Goal: Information Seeking & Learning: Learn about a topic

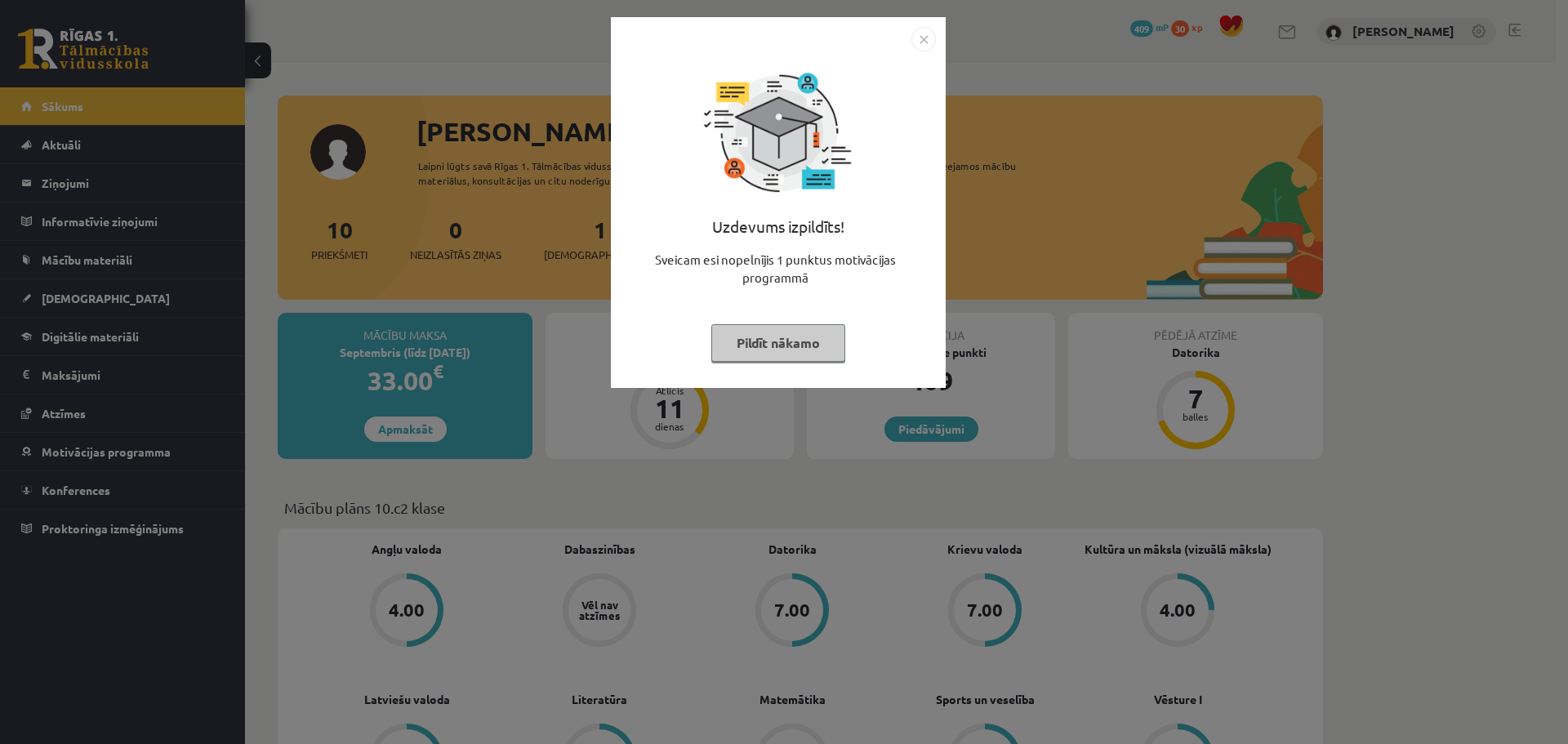
click at [786, 354] on button "Pildīt nākamo" at bounding box center [778, 343] width 134 height 38
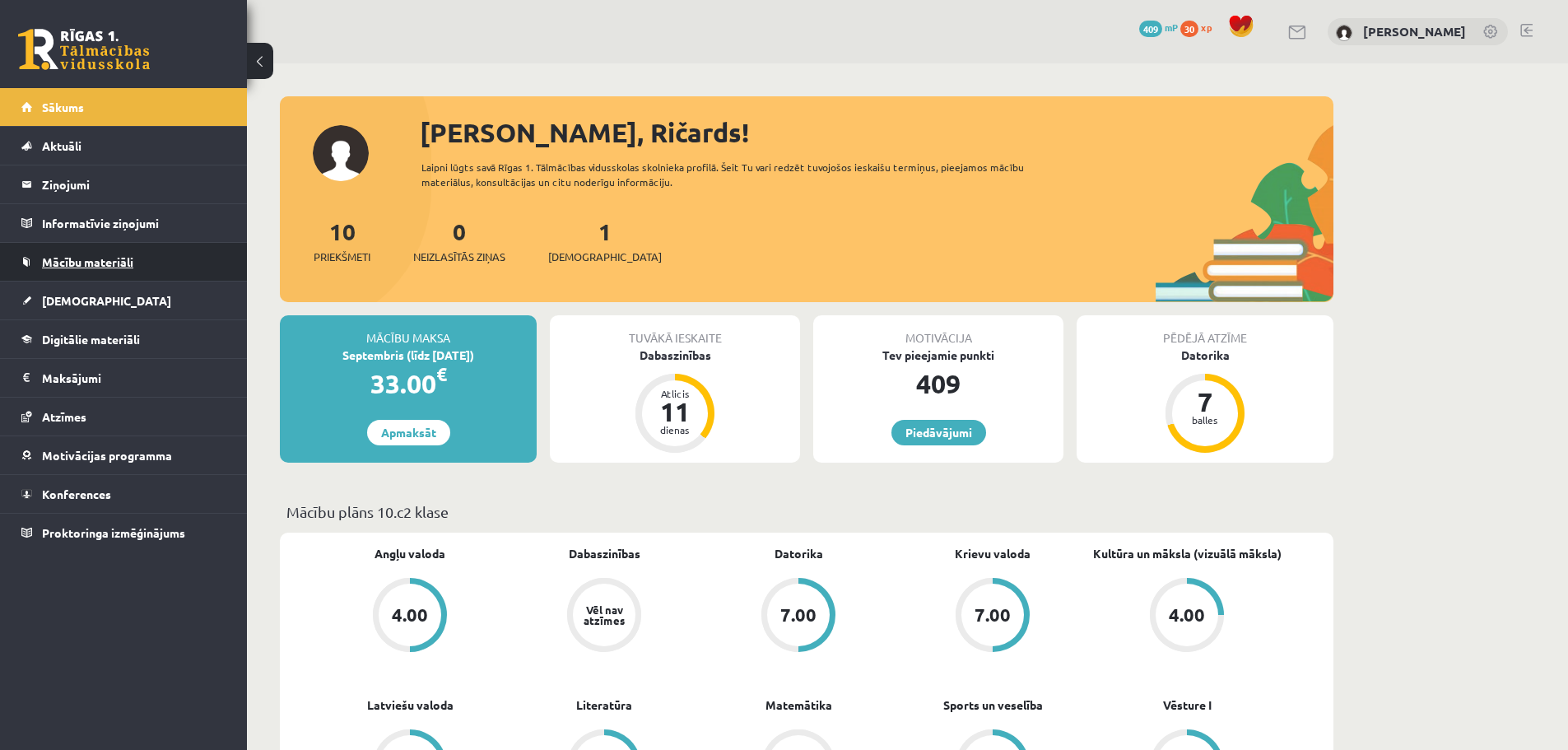
click at [120, 259] on span "Mācību materiāli" at bounding box center [88, 262] width 91 height 15
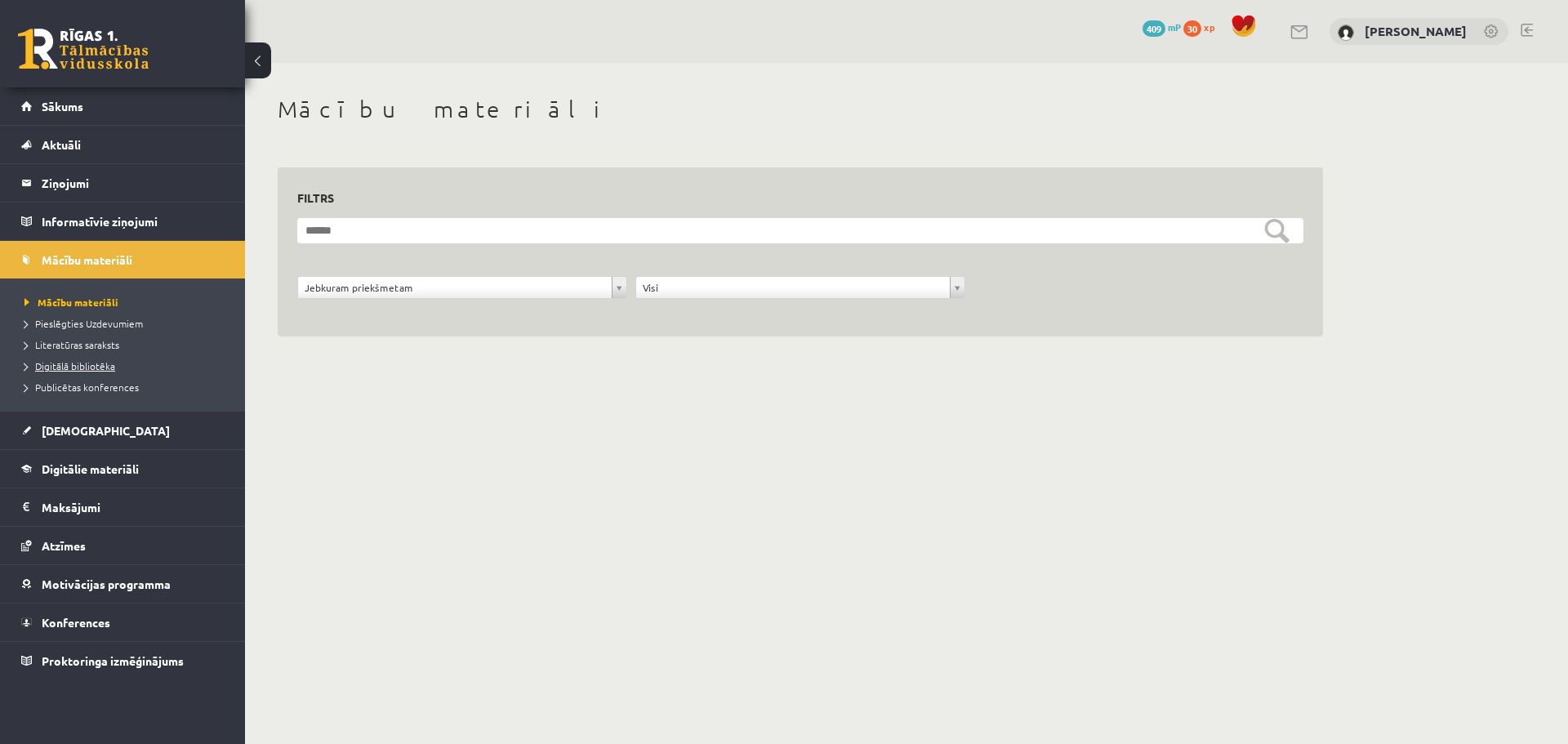
click at [94, 365] on span "Digitālā bibliotēka" at bounding box center [70, 366] width 91 height 13
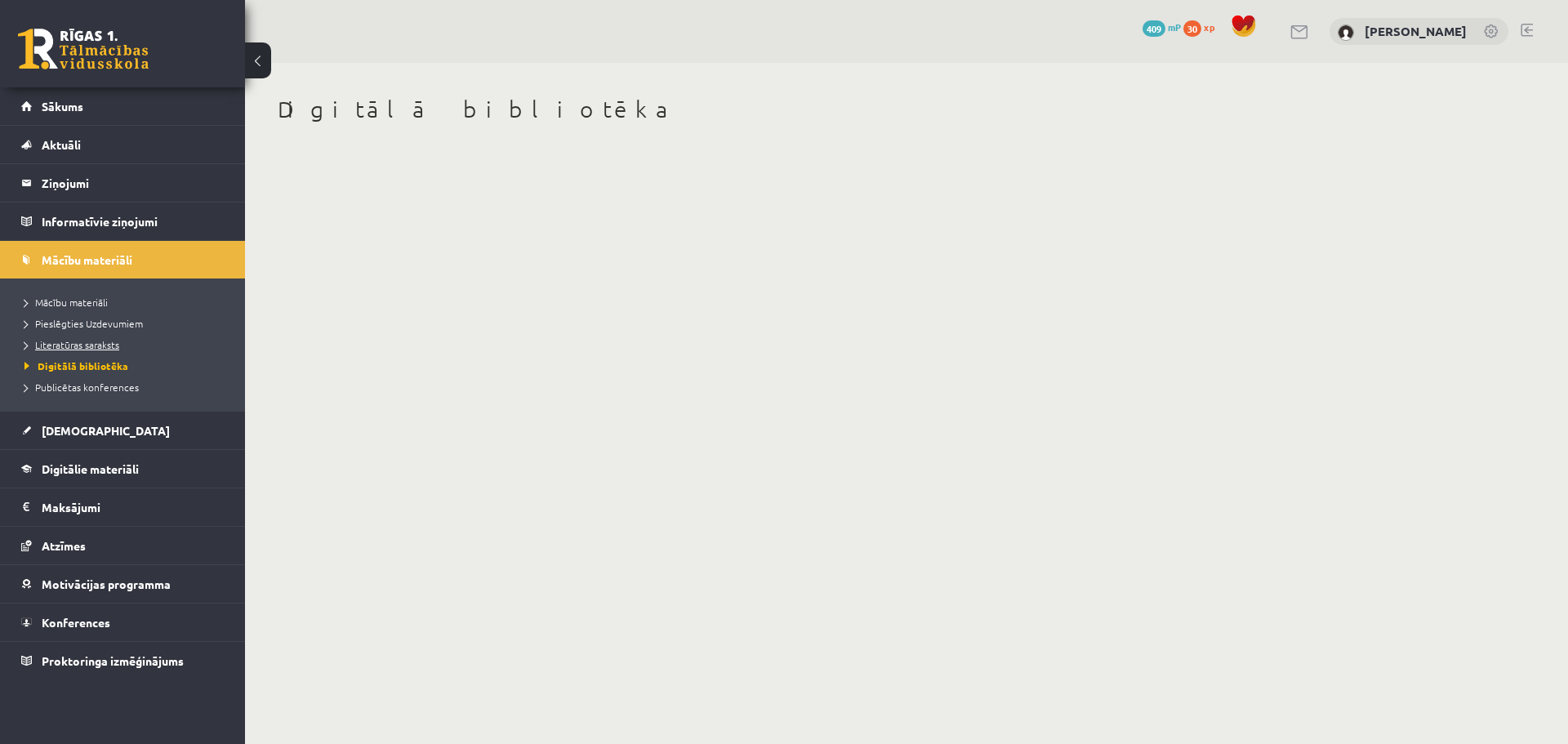
click at [92, 348] on span "Literatūras saraksts" at bounding box center [72, 344] width 95 height 13
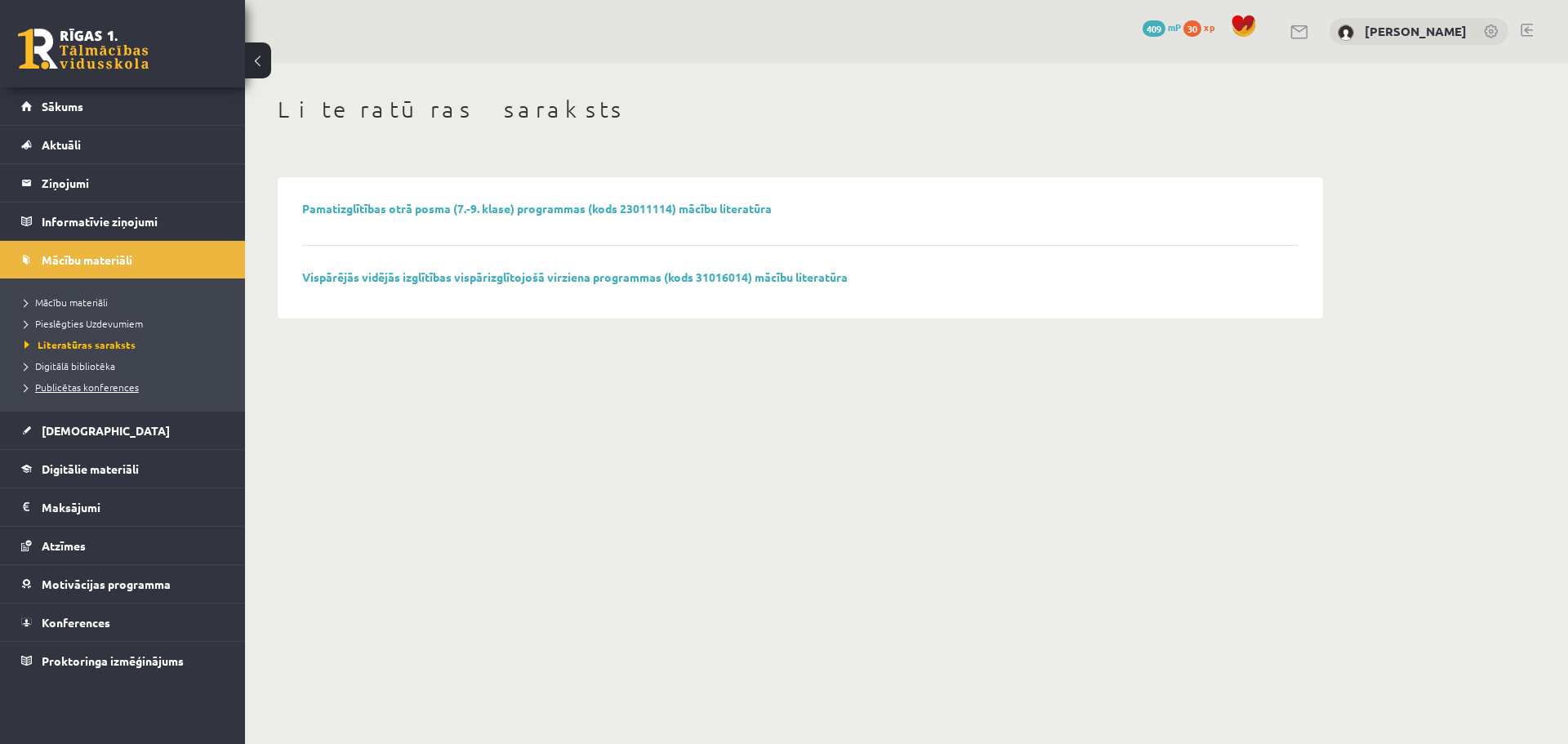
click at [102, 384] on span "Publicētas konferences" at bounding box center [82, 387] width 115 height 13
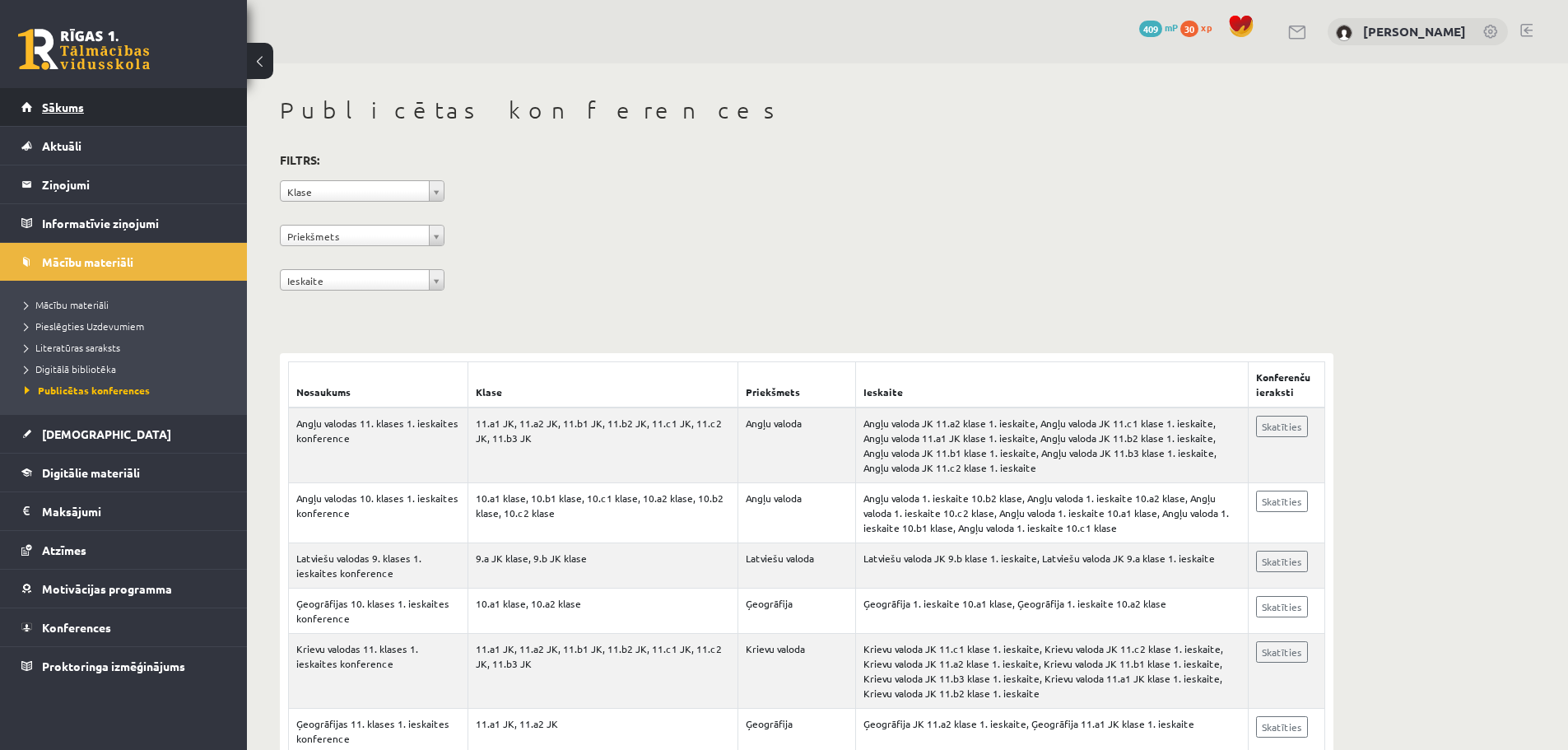
click at [86, 106] on link "Sākums" at bounding box center [124, 107] width 205 height 38
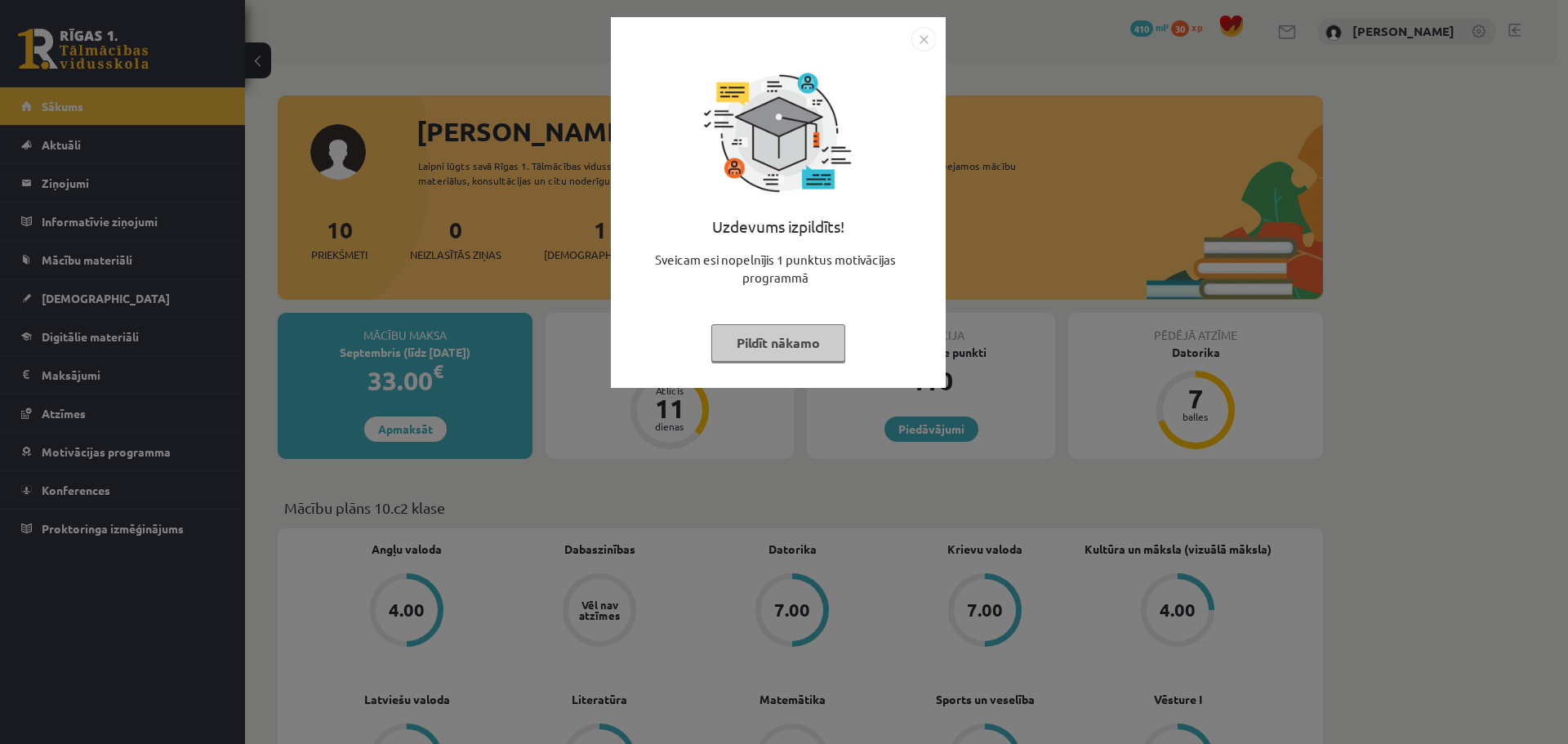
click at [815, 345] on button "Pildīt nākamo" at bounding box center [778, 343] width 134 height 38
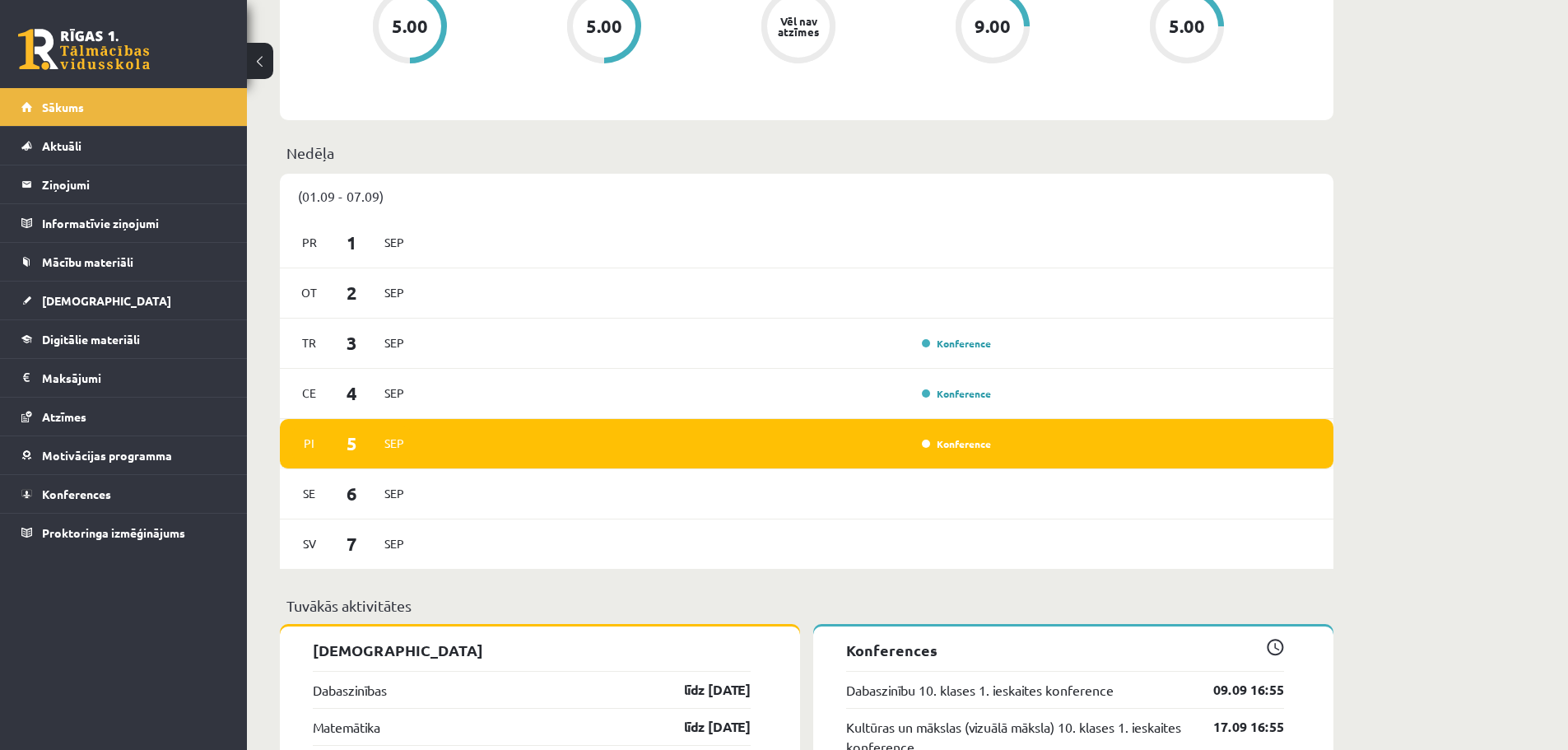
scroll to position [741, 0]
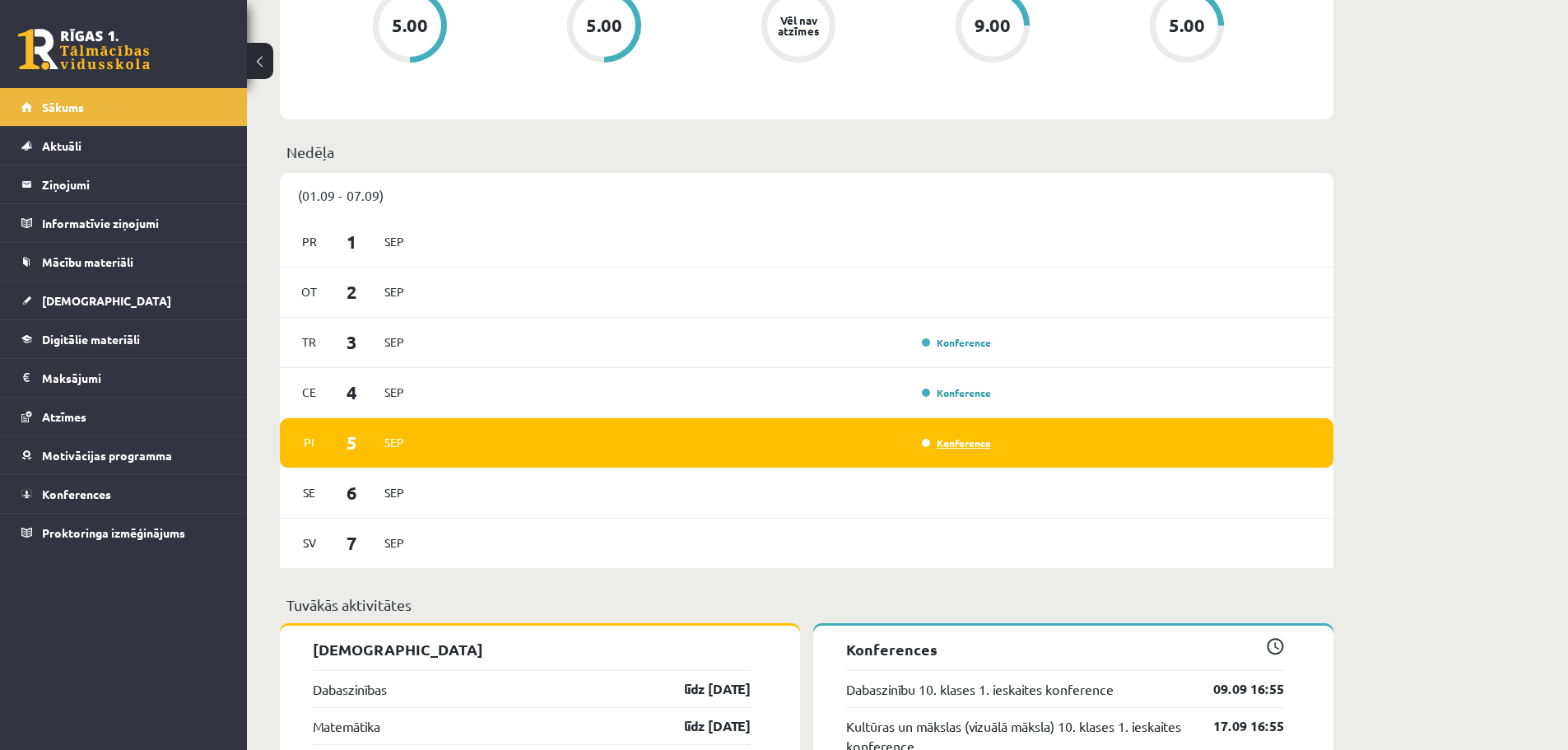
click at [961, 443] on link "Konference" at bounding box center [956, 443] width 69 height 13
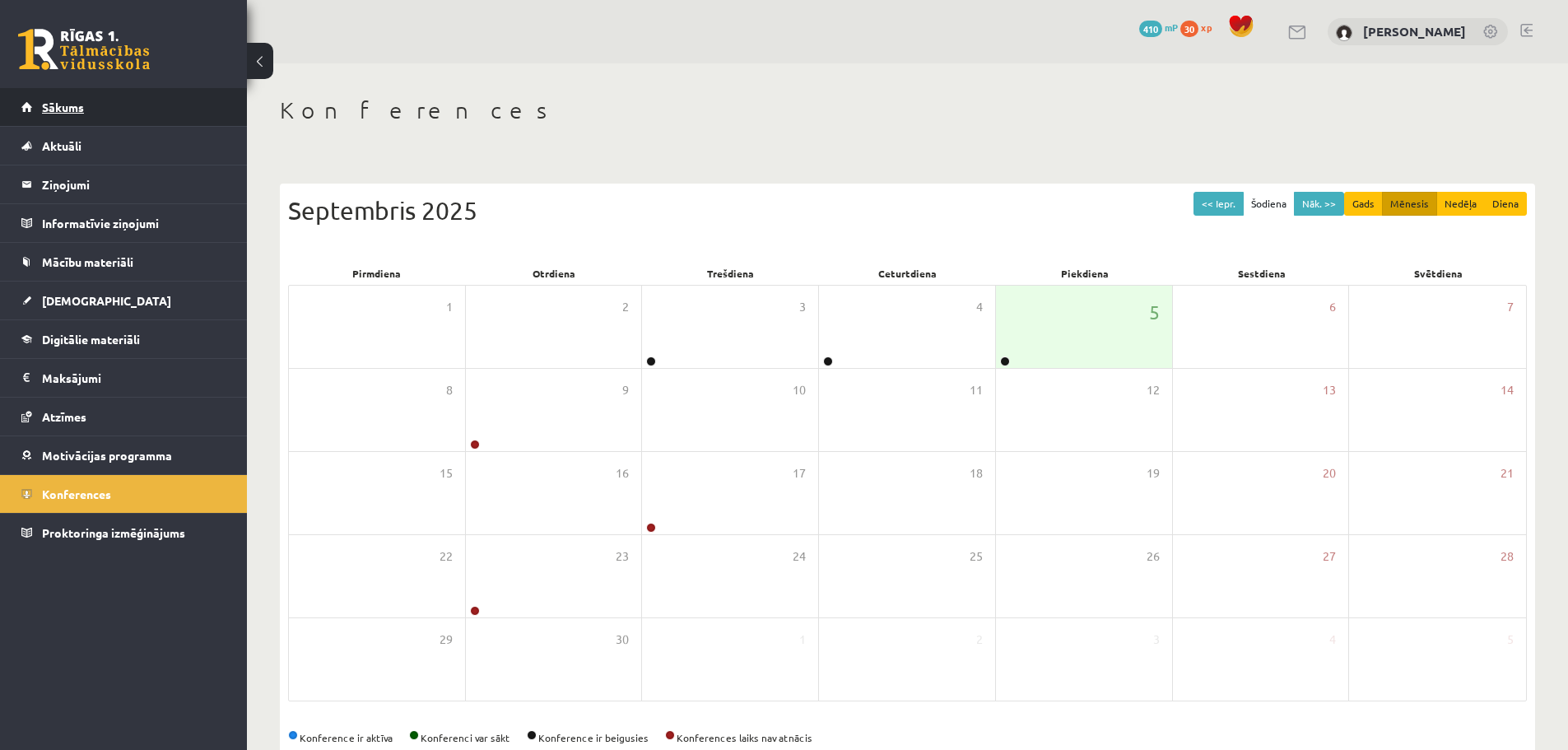
click at [79, 103] on span "Sākums" at bounding box center [63, 107] width 42 height 15
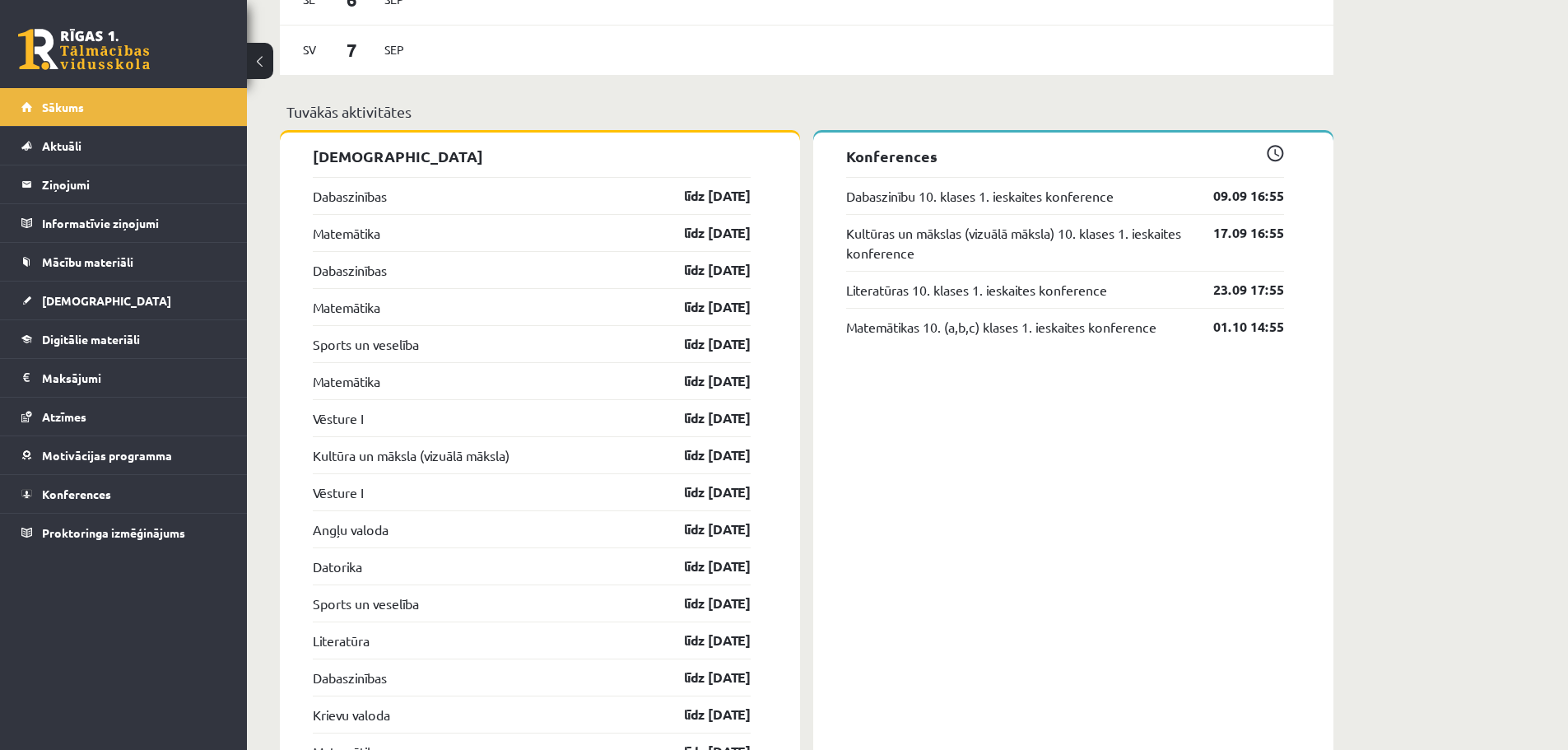
scroll to position [1234, 0]
click at [719, 196] on link "līdz 15.09.25" at bounding box center [703, 195] width 96 height 20
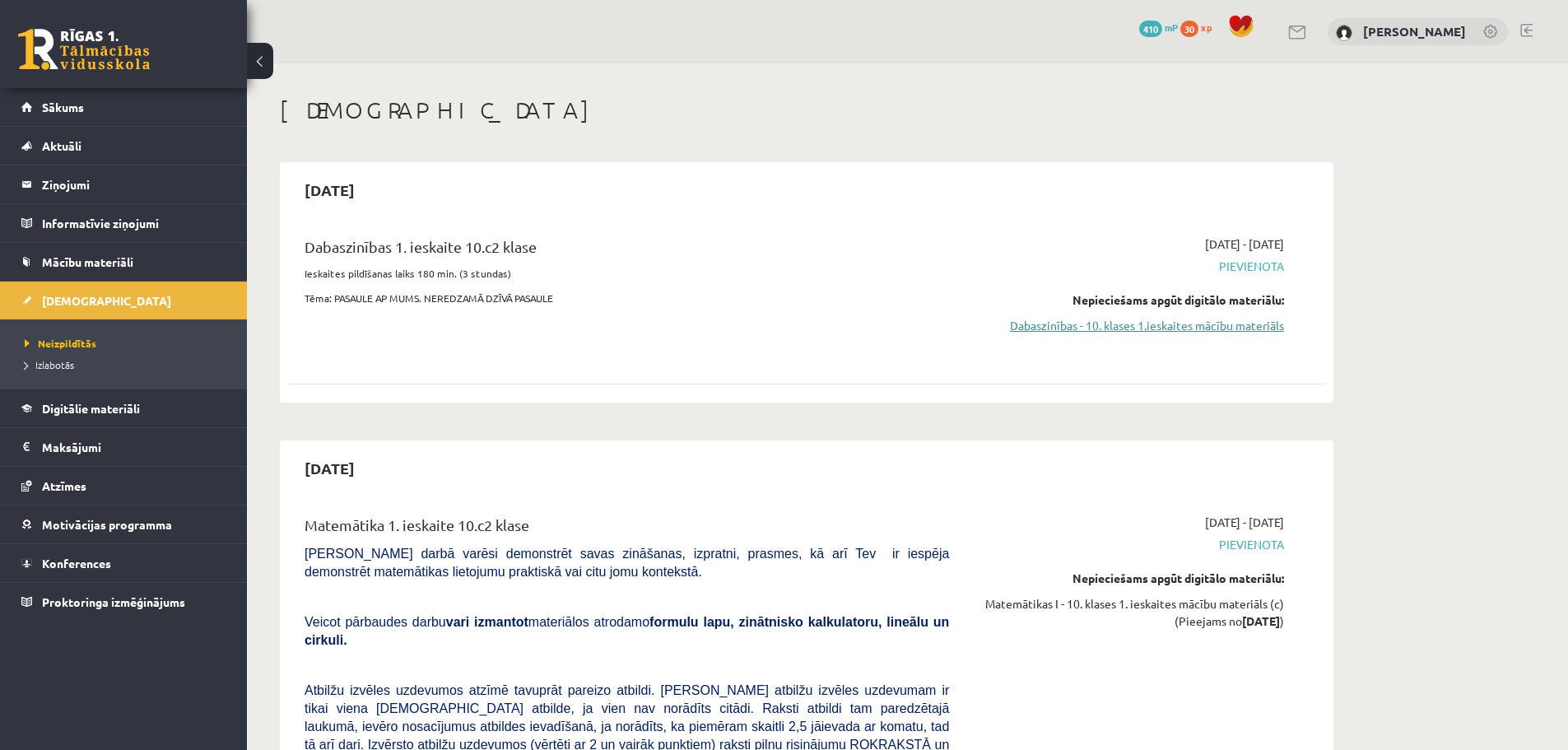
click at [1129, 326] on link "Dabaszinības - 10. klases 1.ieskaites mācību materiāls" at bounding box center [1129, 325] width 311 height 17
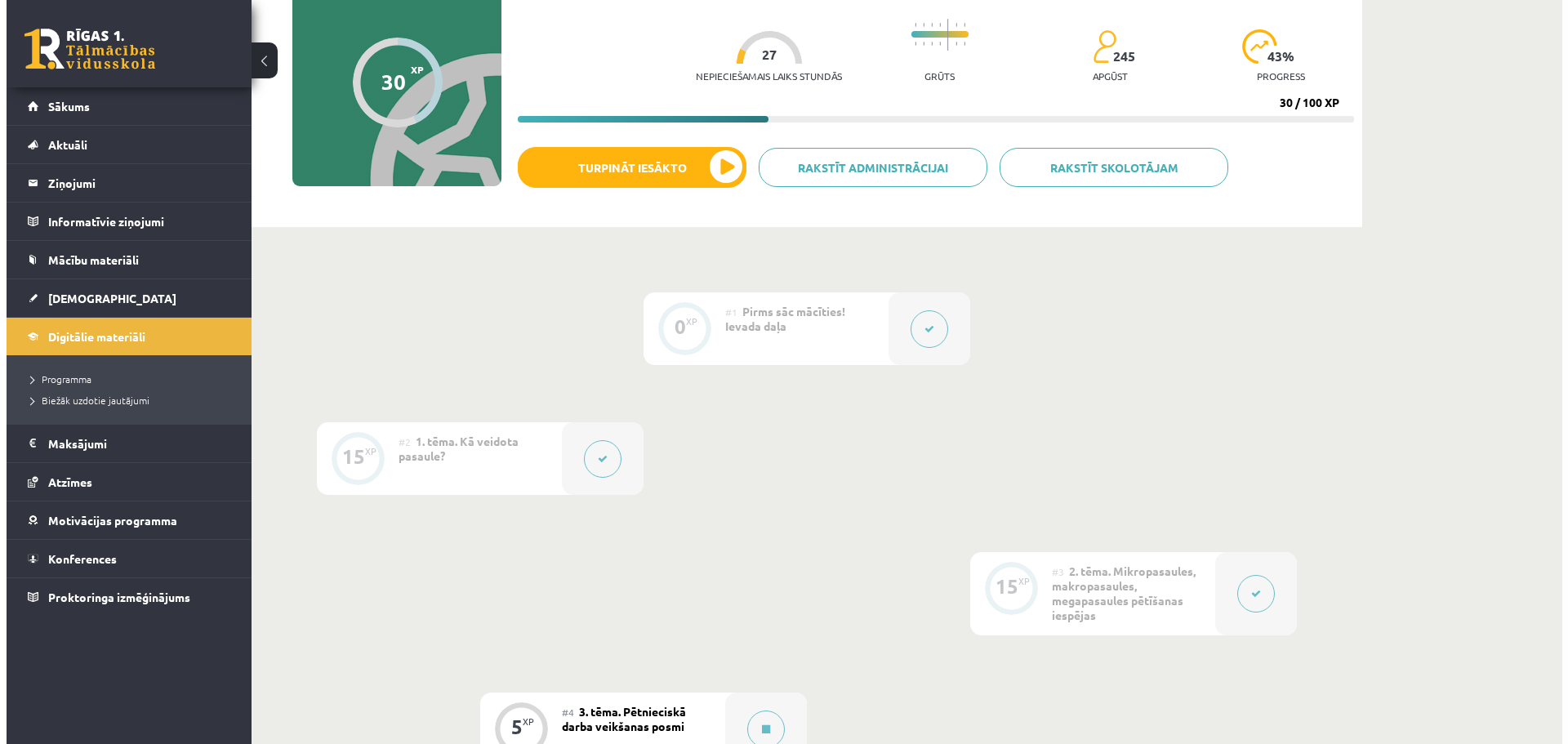
scroll to position [163, 0]
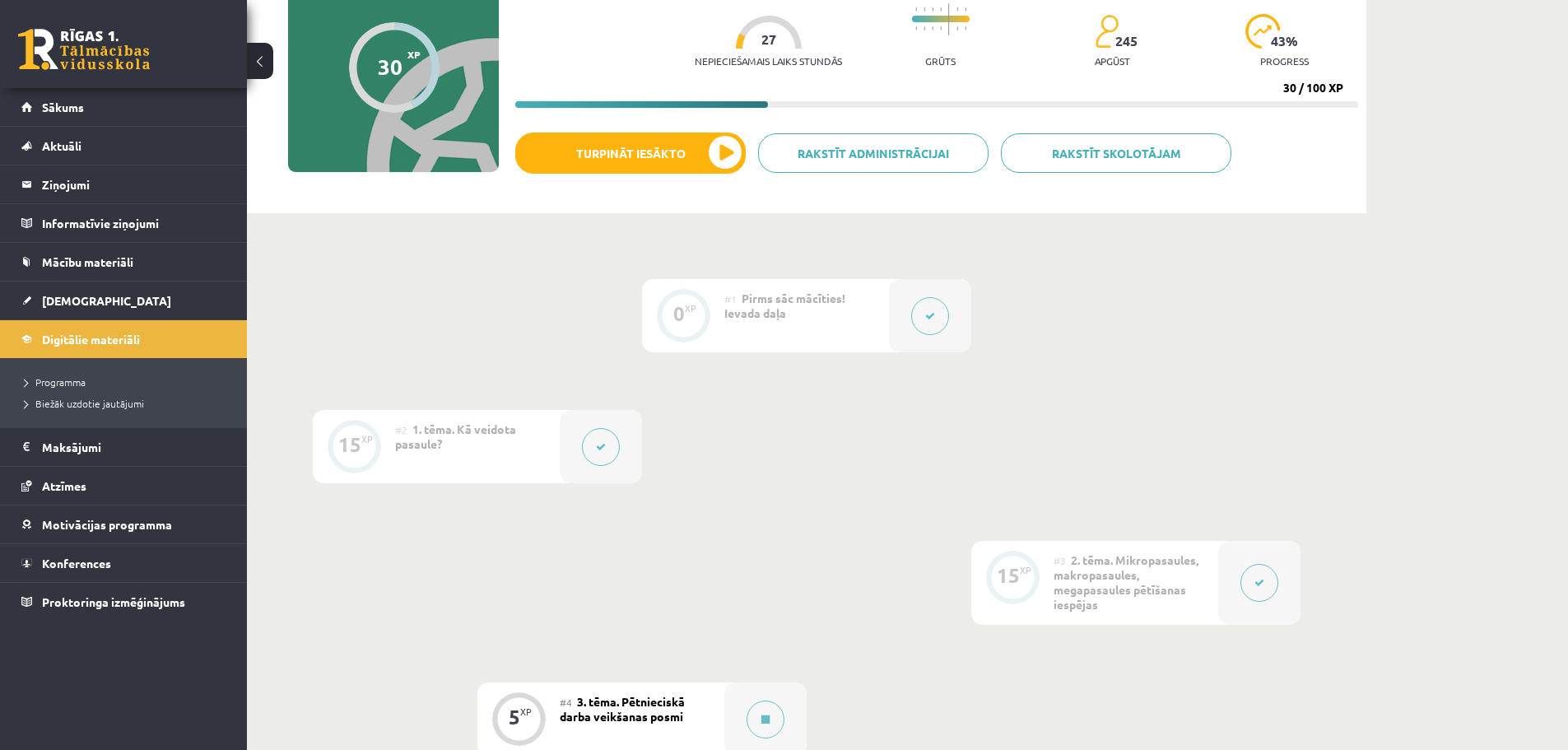
click at [922, 325] on button at bounding box center [931, 316] width 38 height 38
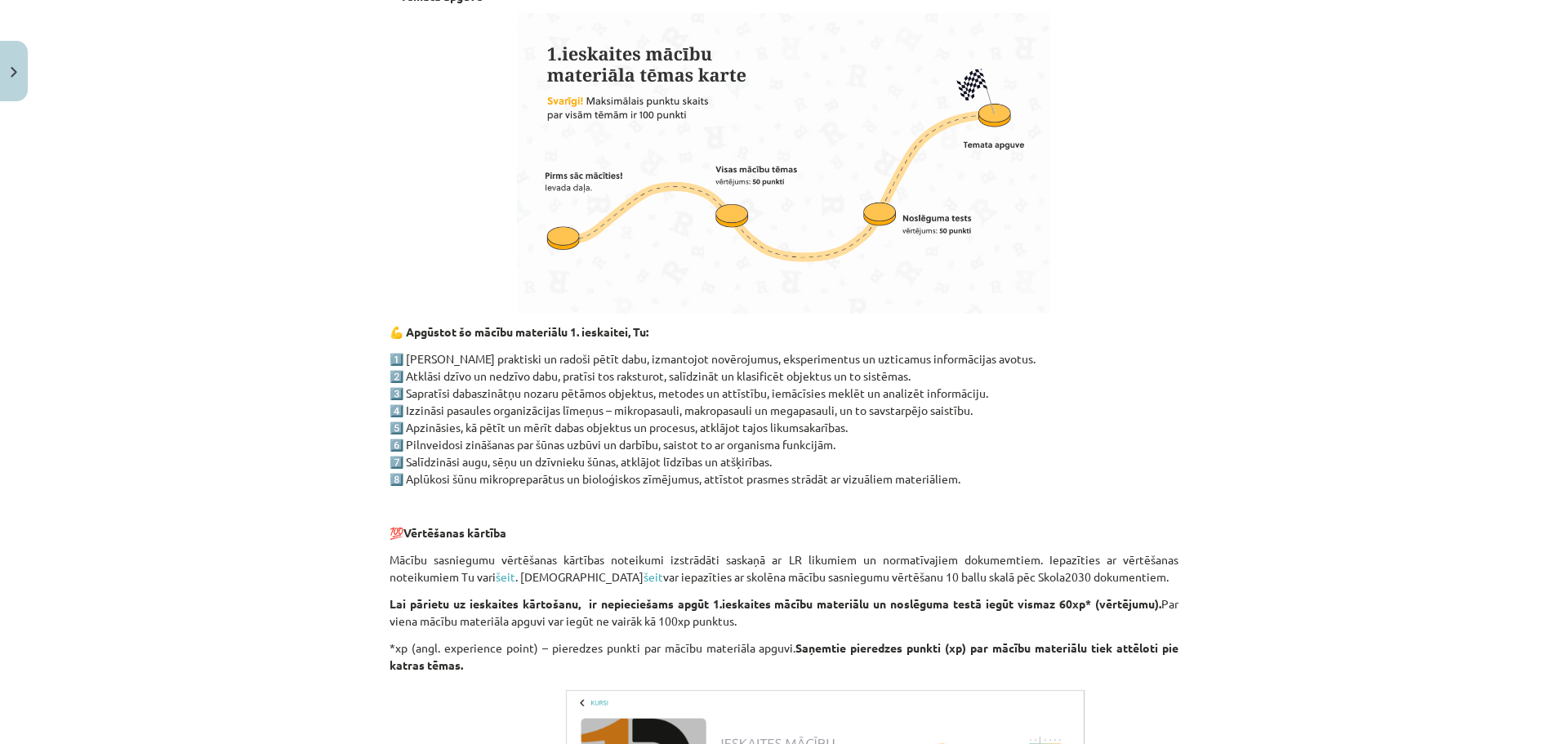
scroll to position [1194, 0]
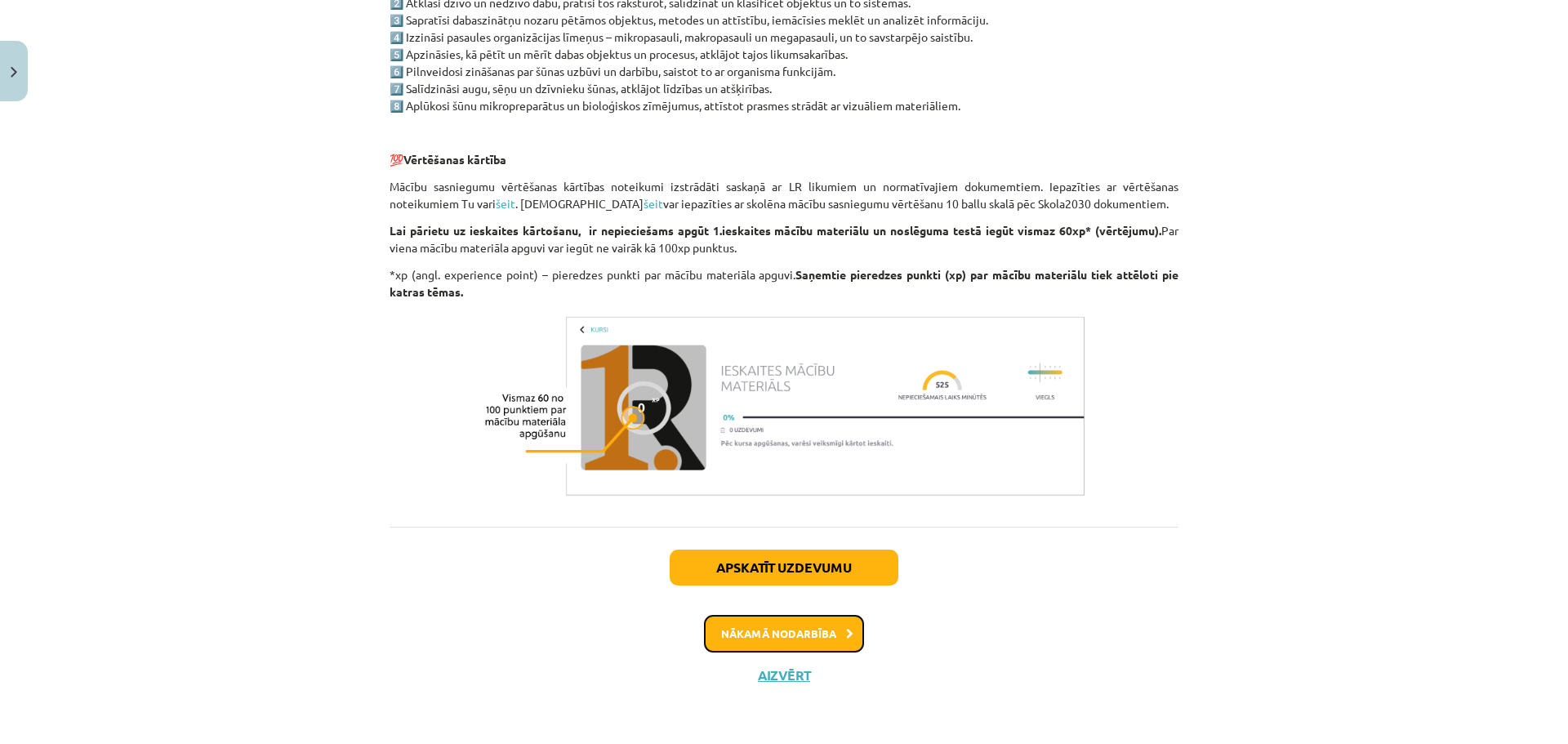
click at [793, 634] on button "Nākamā nodarbība" at bounding box center [784, 634] width 160 height 38
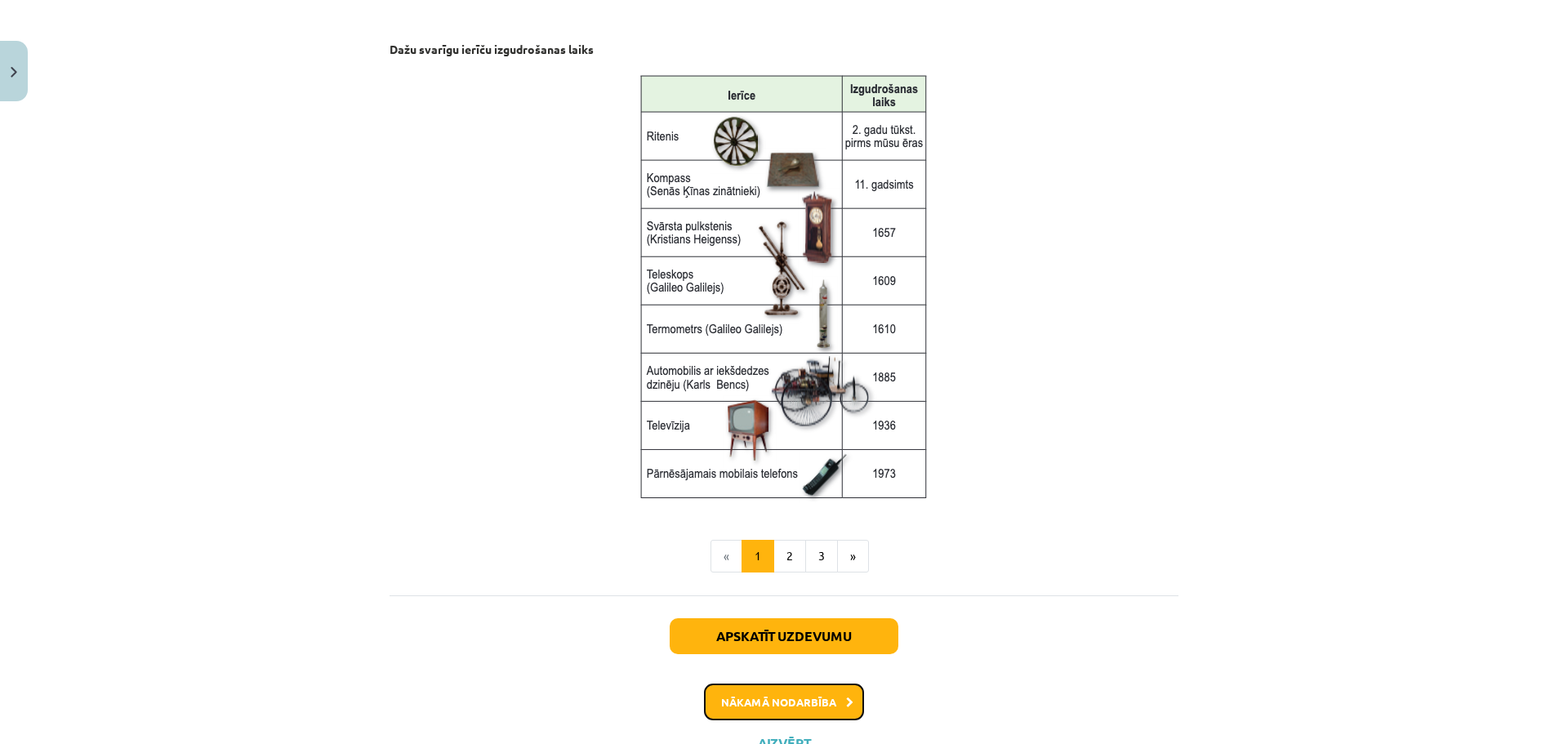
scroll to position [2105, 0]
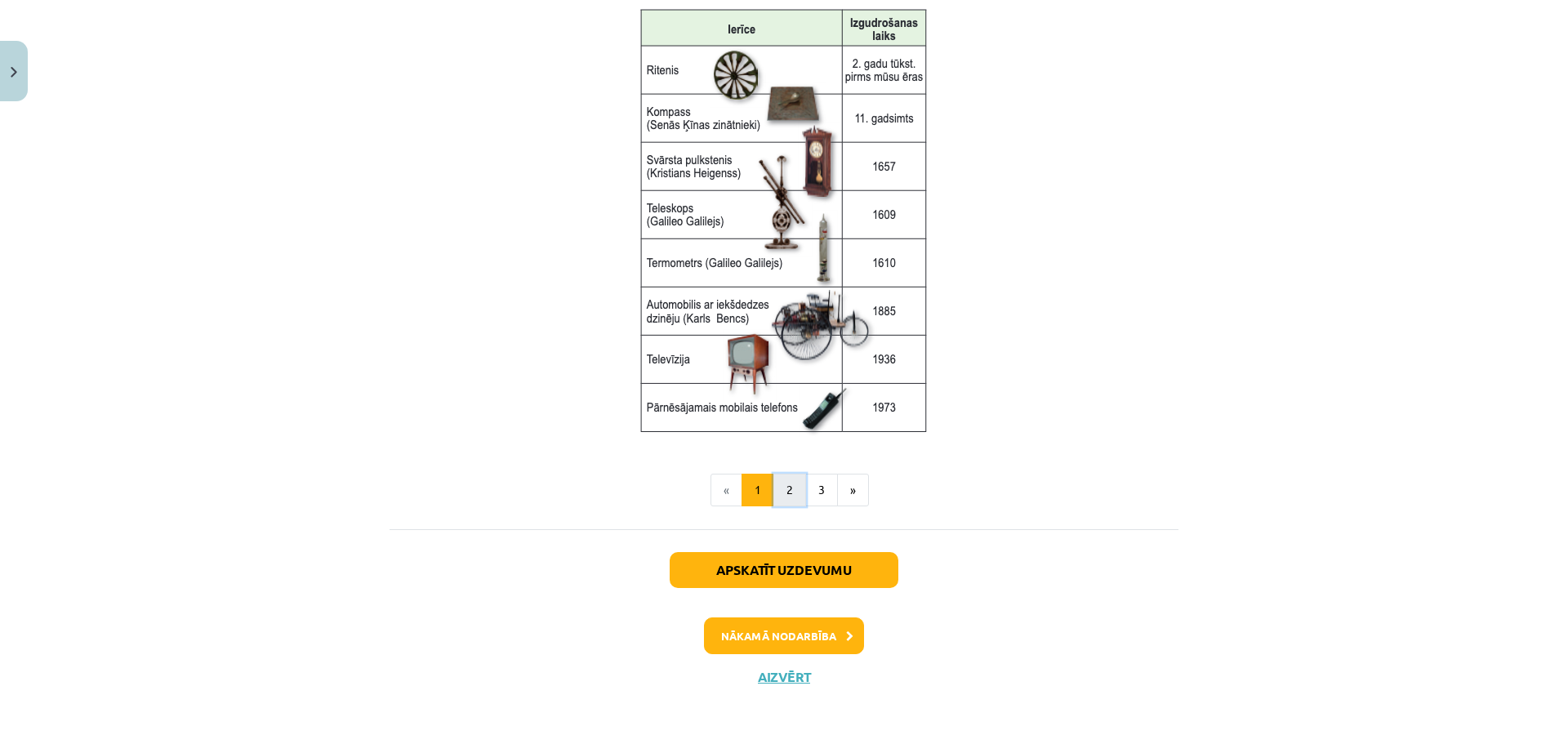
click at [785, 494] on button "2" at bounding box center [790, 490] width 33 height 33
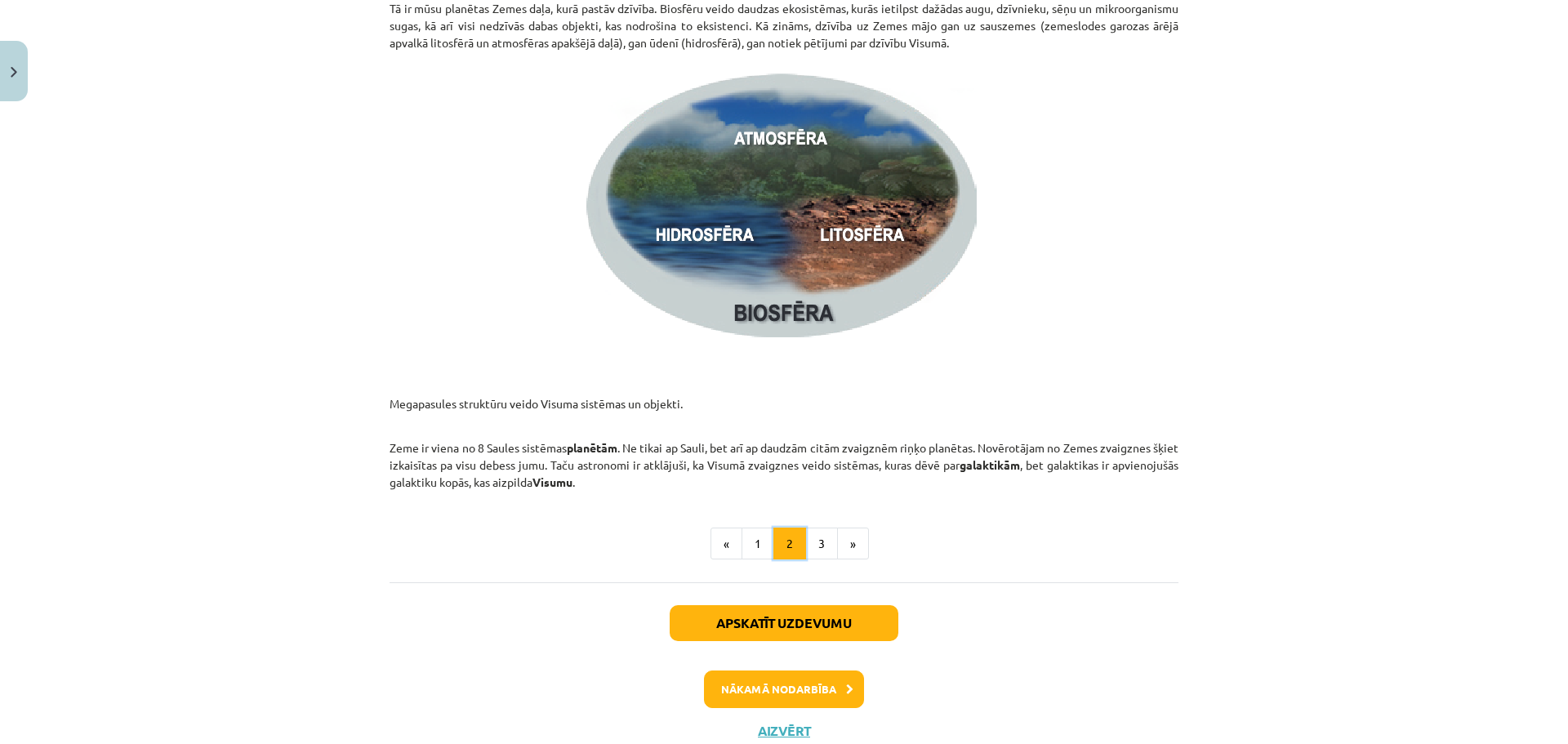
scroll to position [2333, 0]
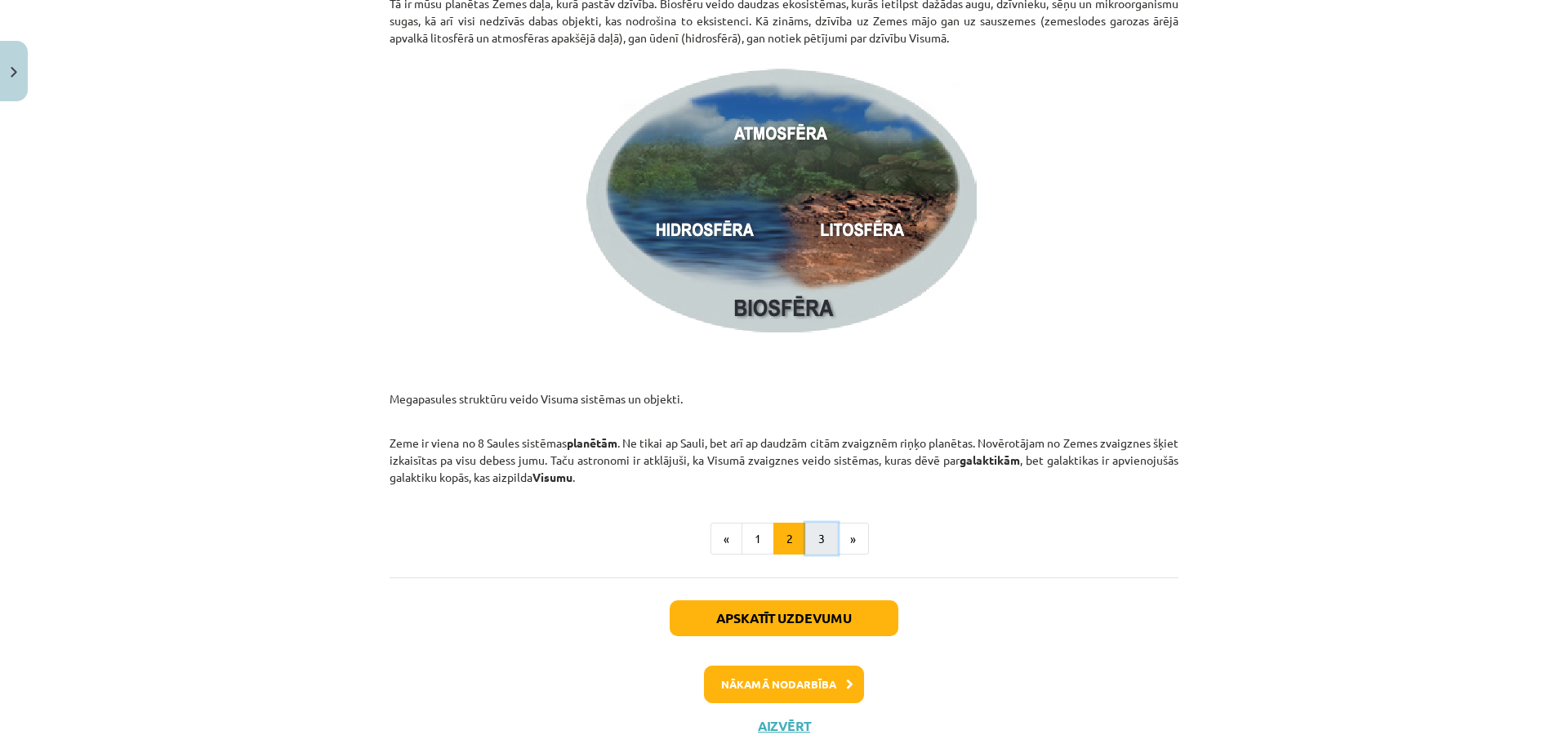
click at [814, 538] on button "3" at bounding box center [822, 539] width 33 height 33
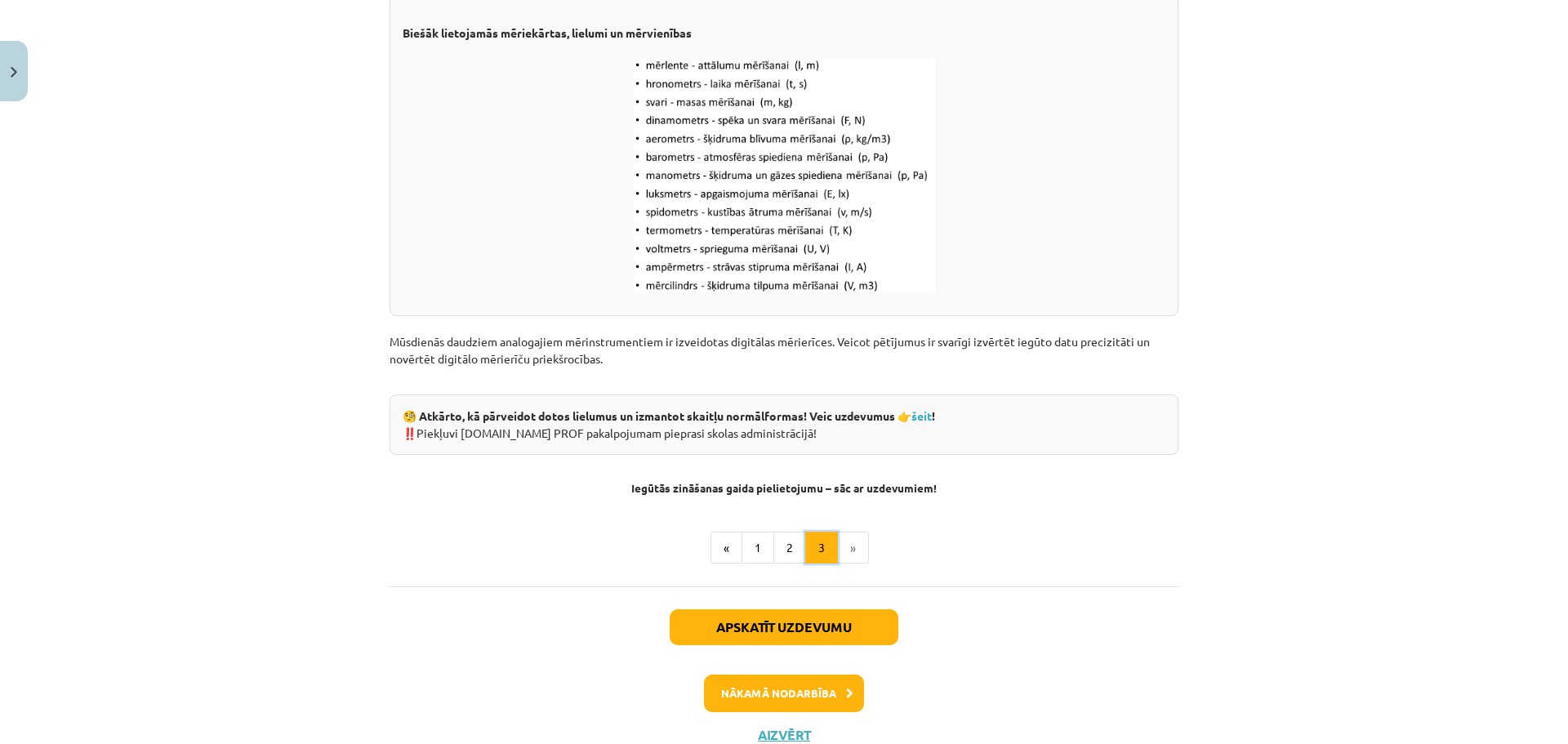
scroll to position [2061, 0]
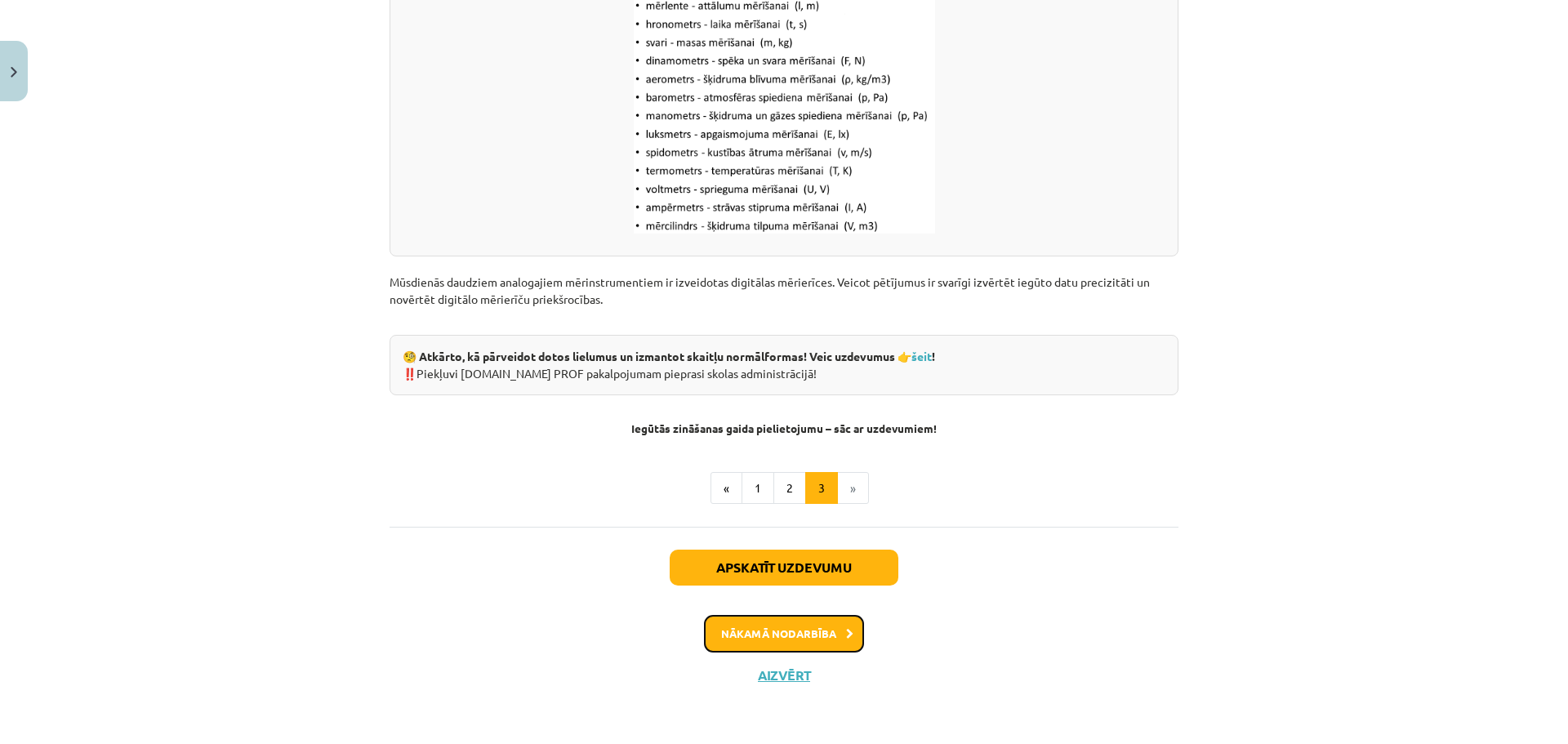
click at [805, 636] on button "Nākamā nodarbība" at bounding box center [784, 634] width 160 height 38
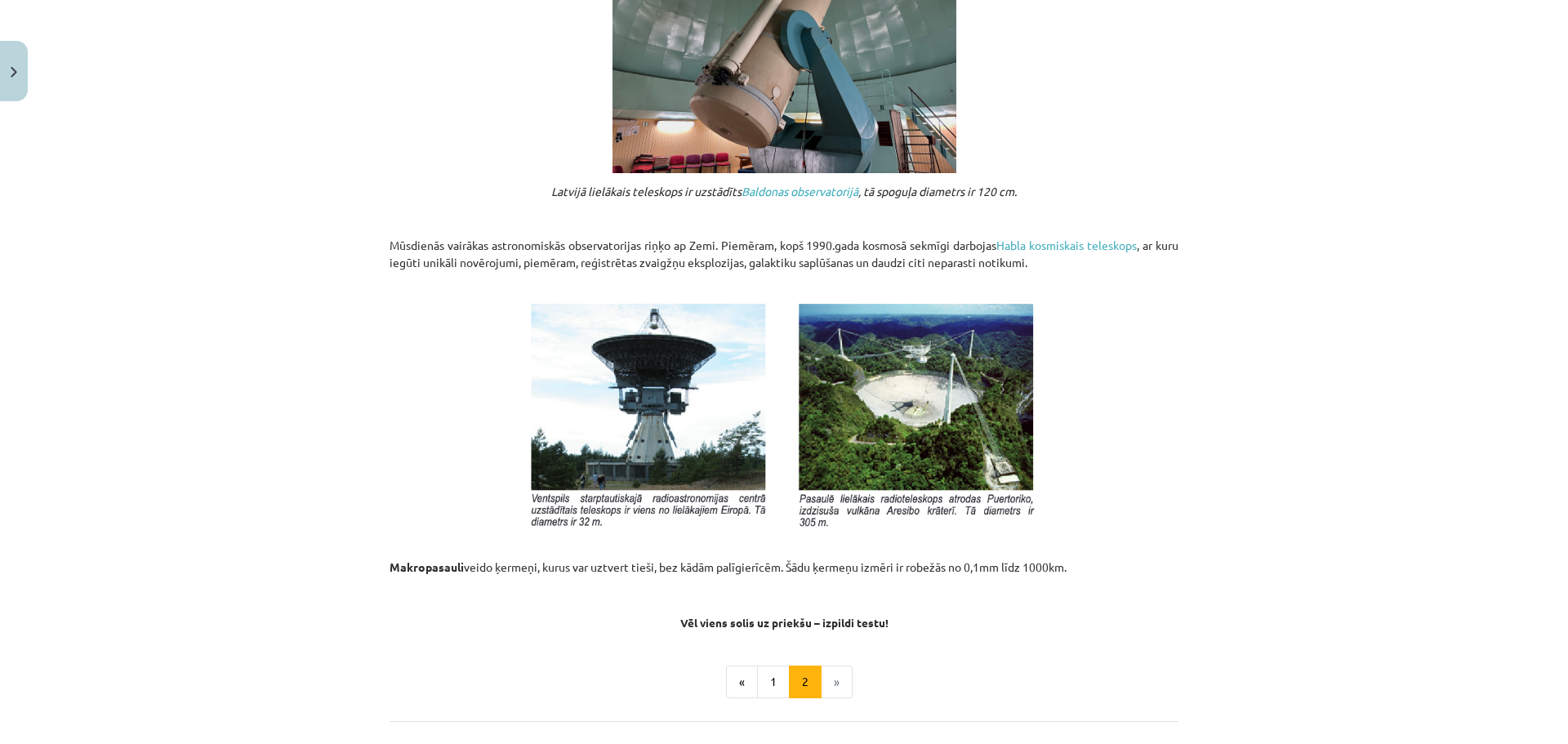
scroll to position [1592, 0]
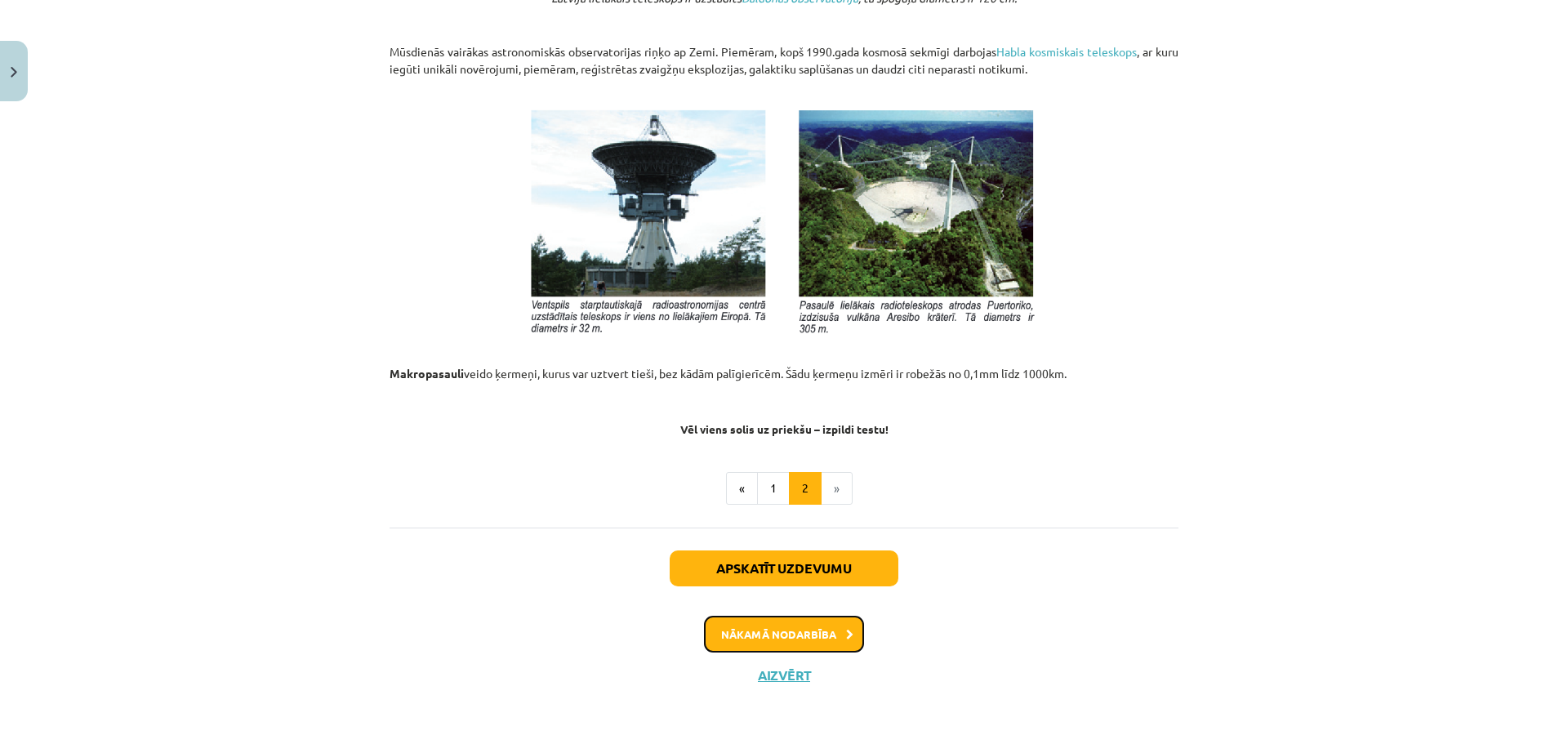
click at [810, 636] on button "Nākamā nodarbība" at bounding box center [784, 634] width 160 height 38
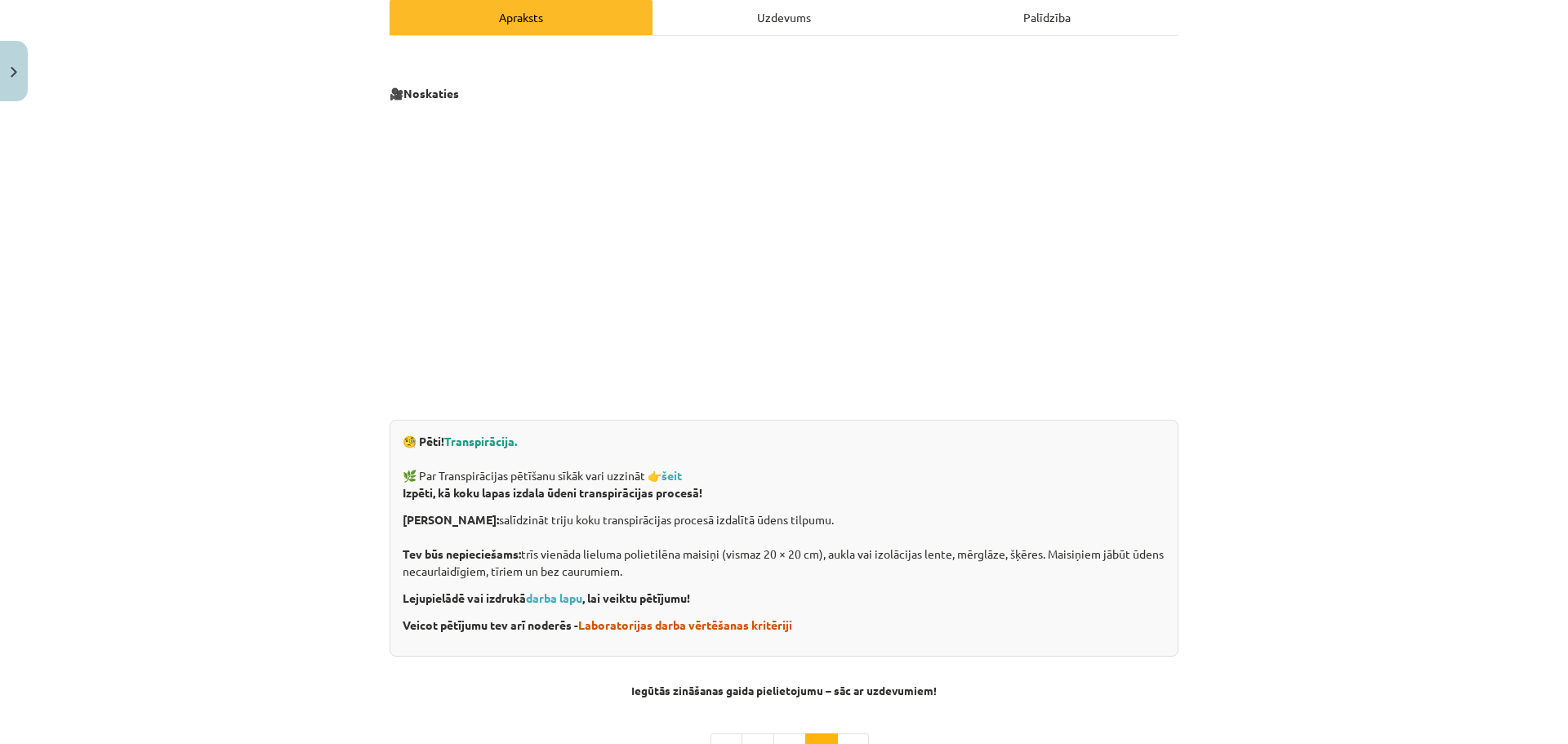
scroll to position [250, 0]
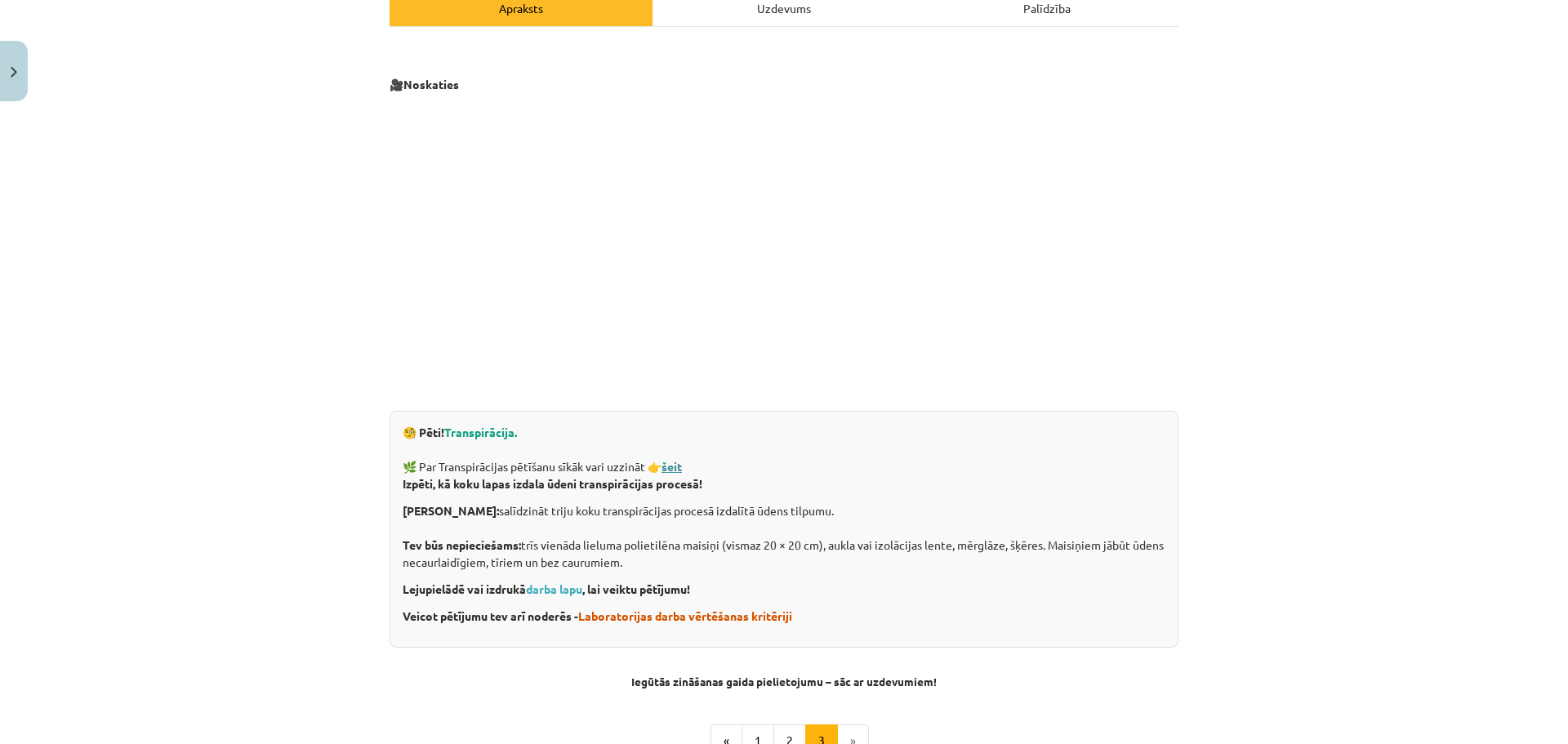
click at [670, 469] on strong "šeit" at bounding box center [671, 466] width 21 height 15
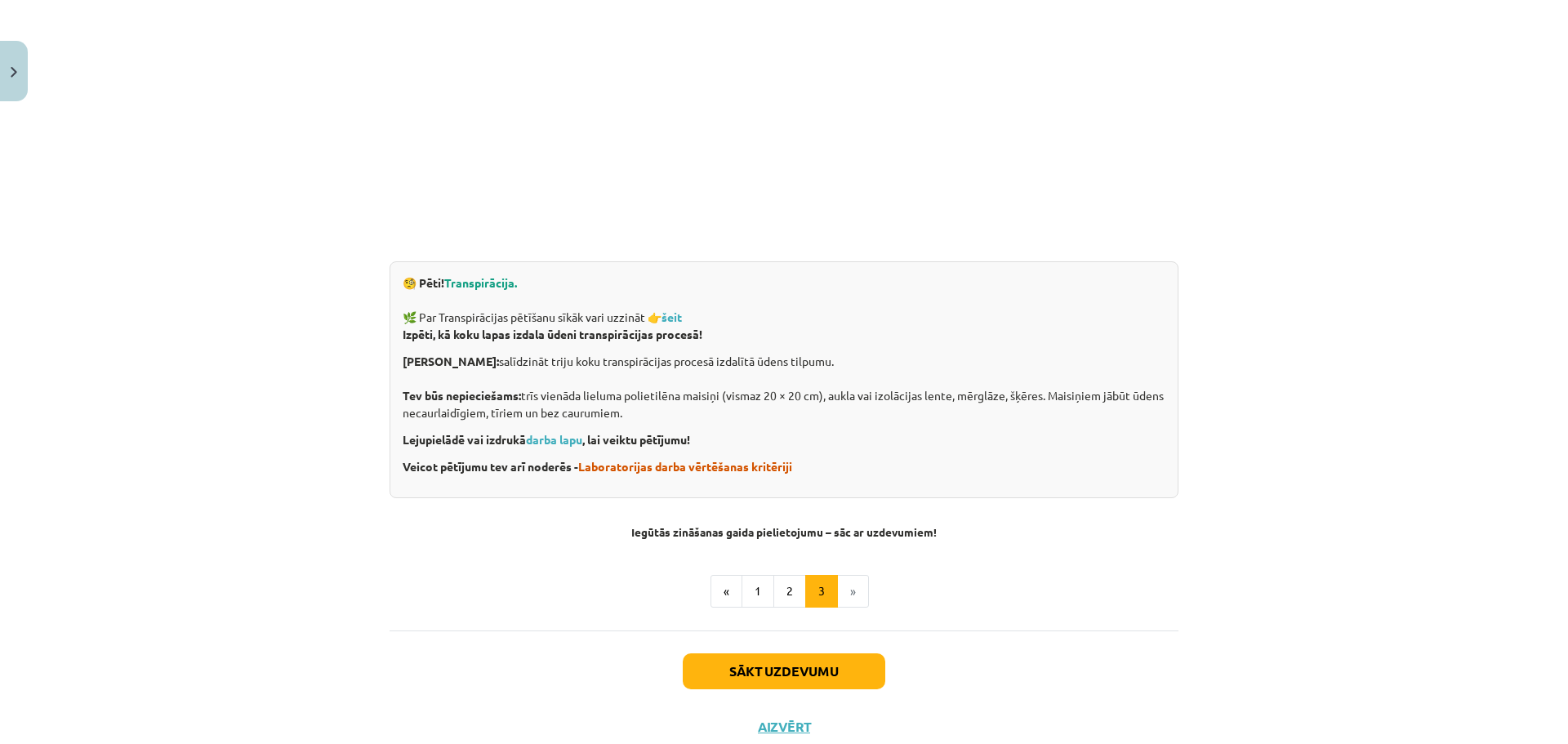
scroll to position [414, 0]
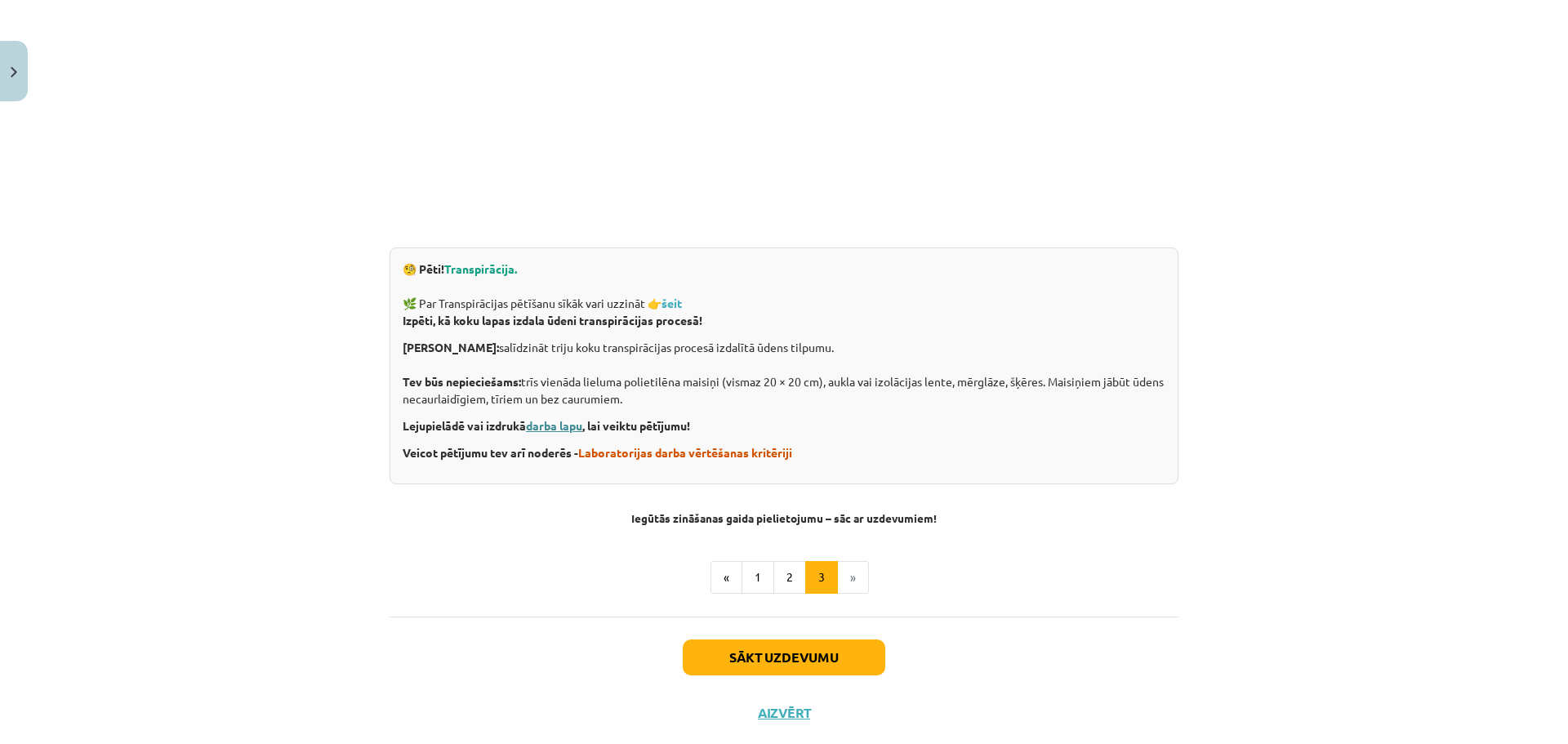
click at [550, 424] on link "darba lapu" at bounding box center [554, 425] width 56 height 15
click button "Sākt uzdevumu"
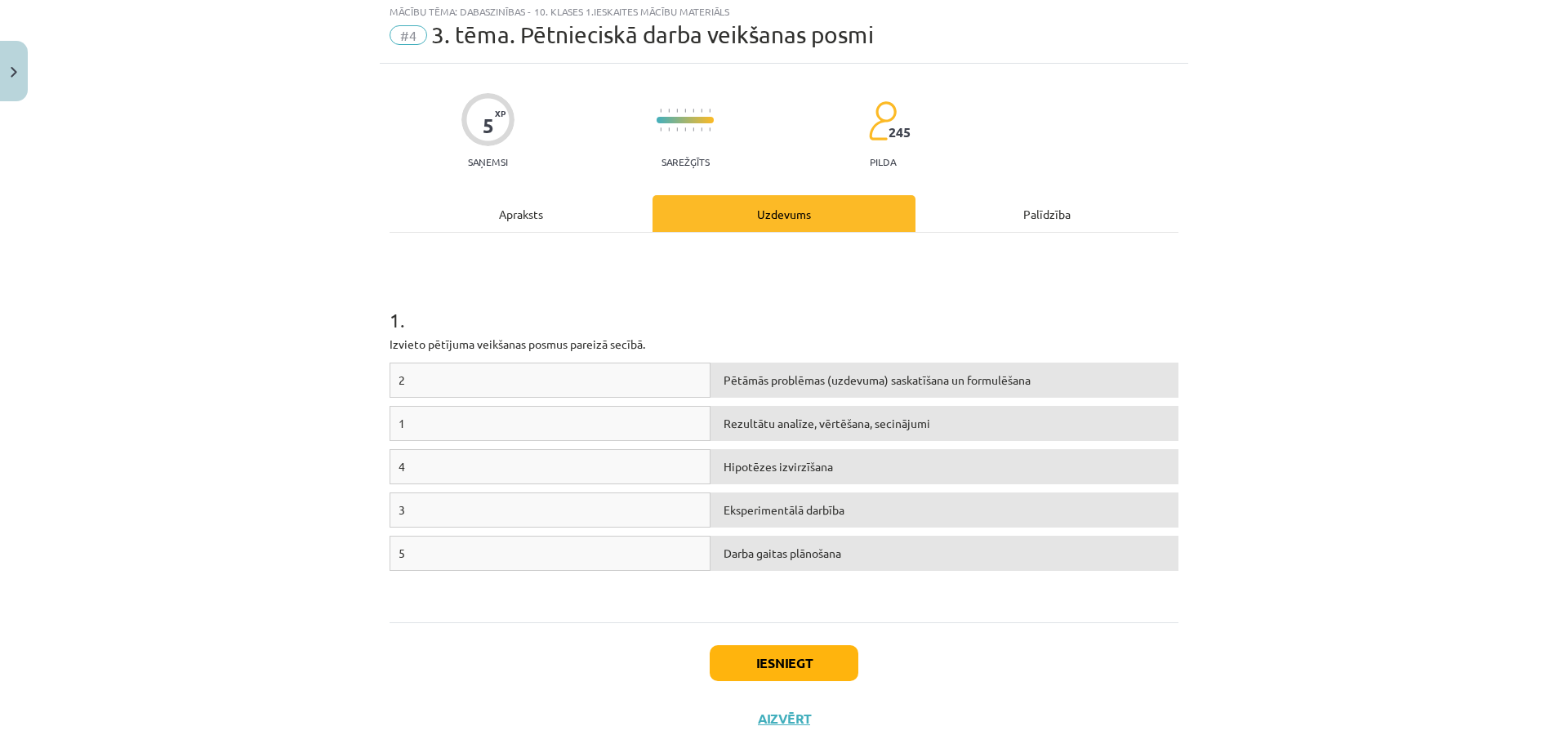
scroll to position [41, 0]
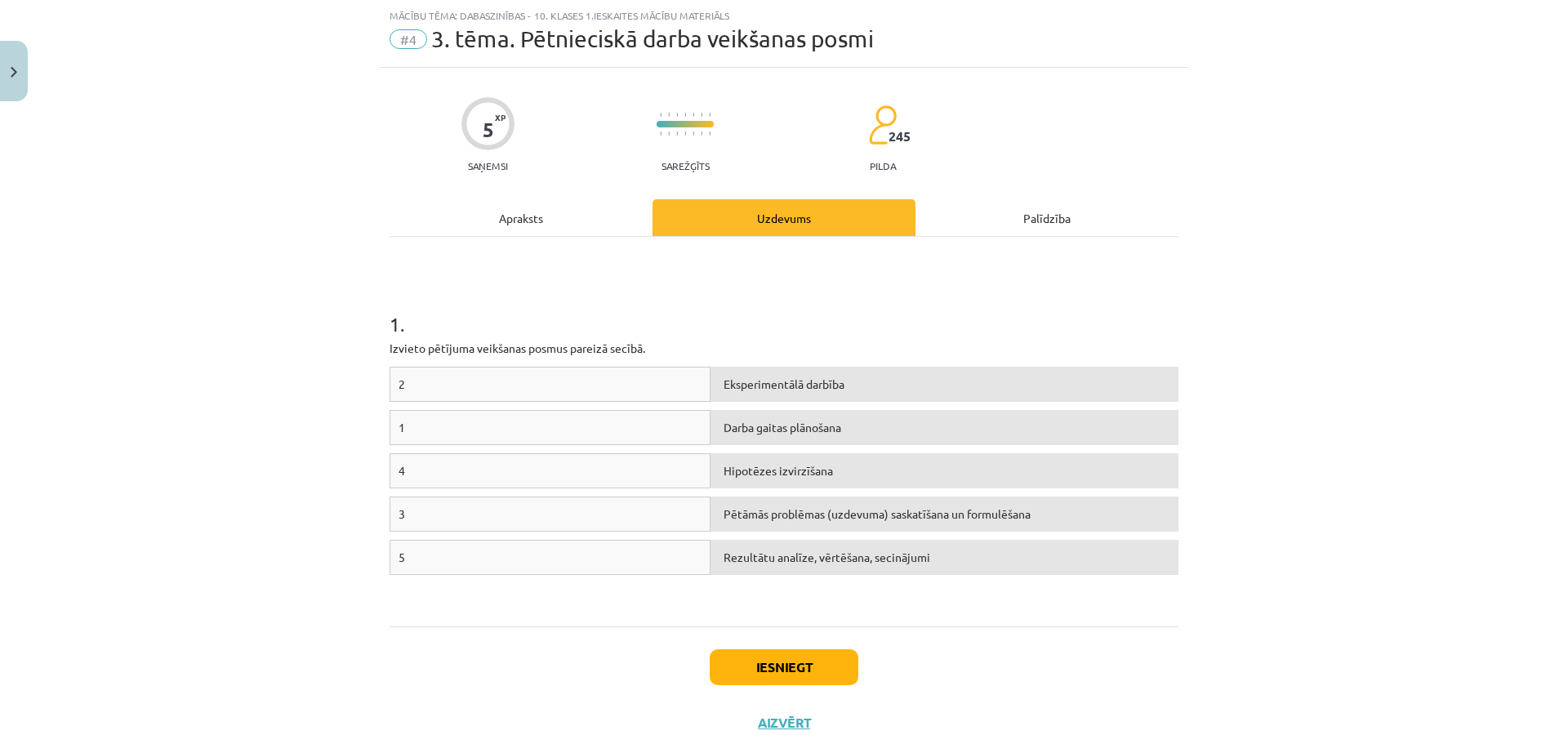
click div "Apraksts"
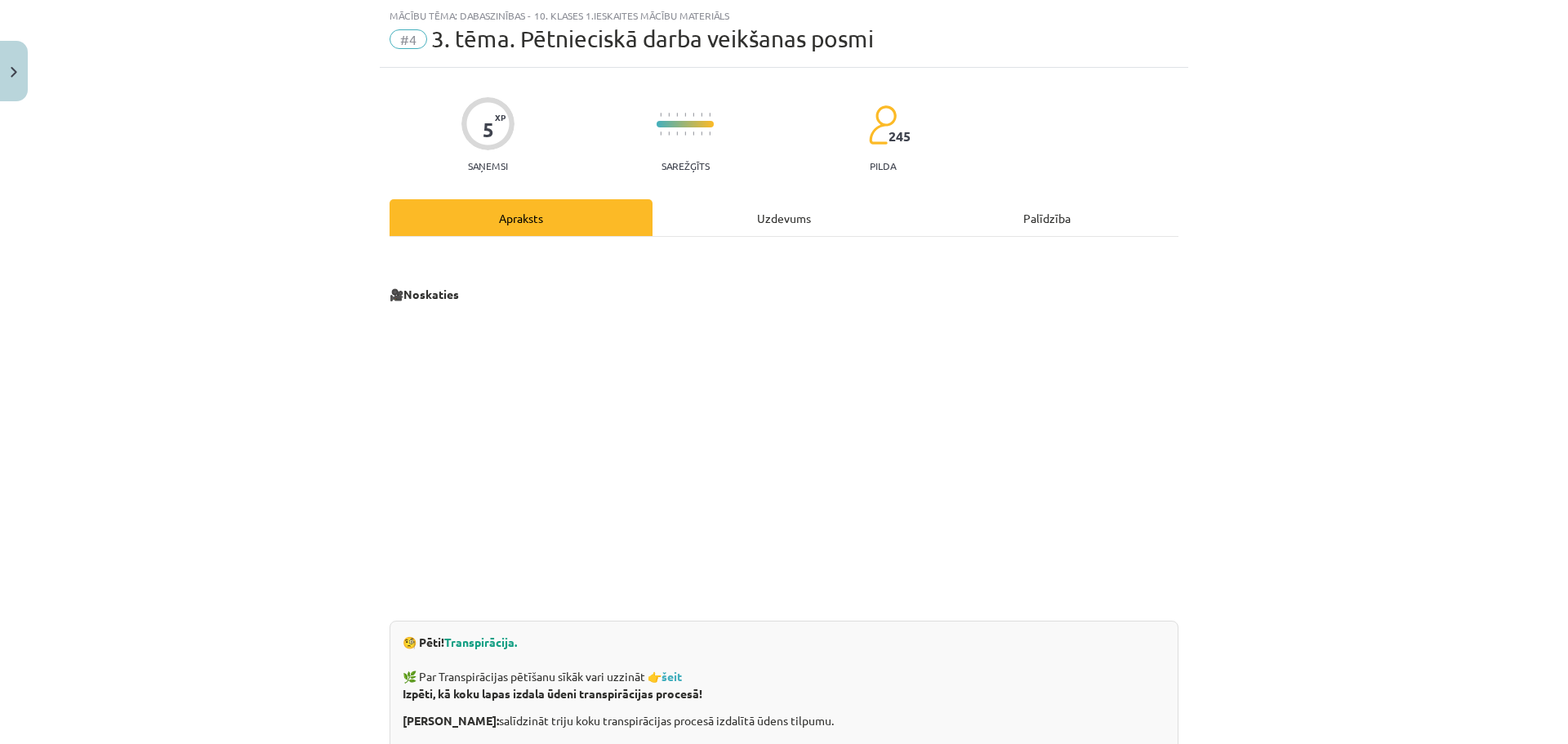
click div "Uzdevums"
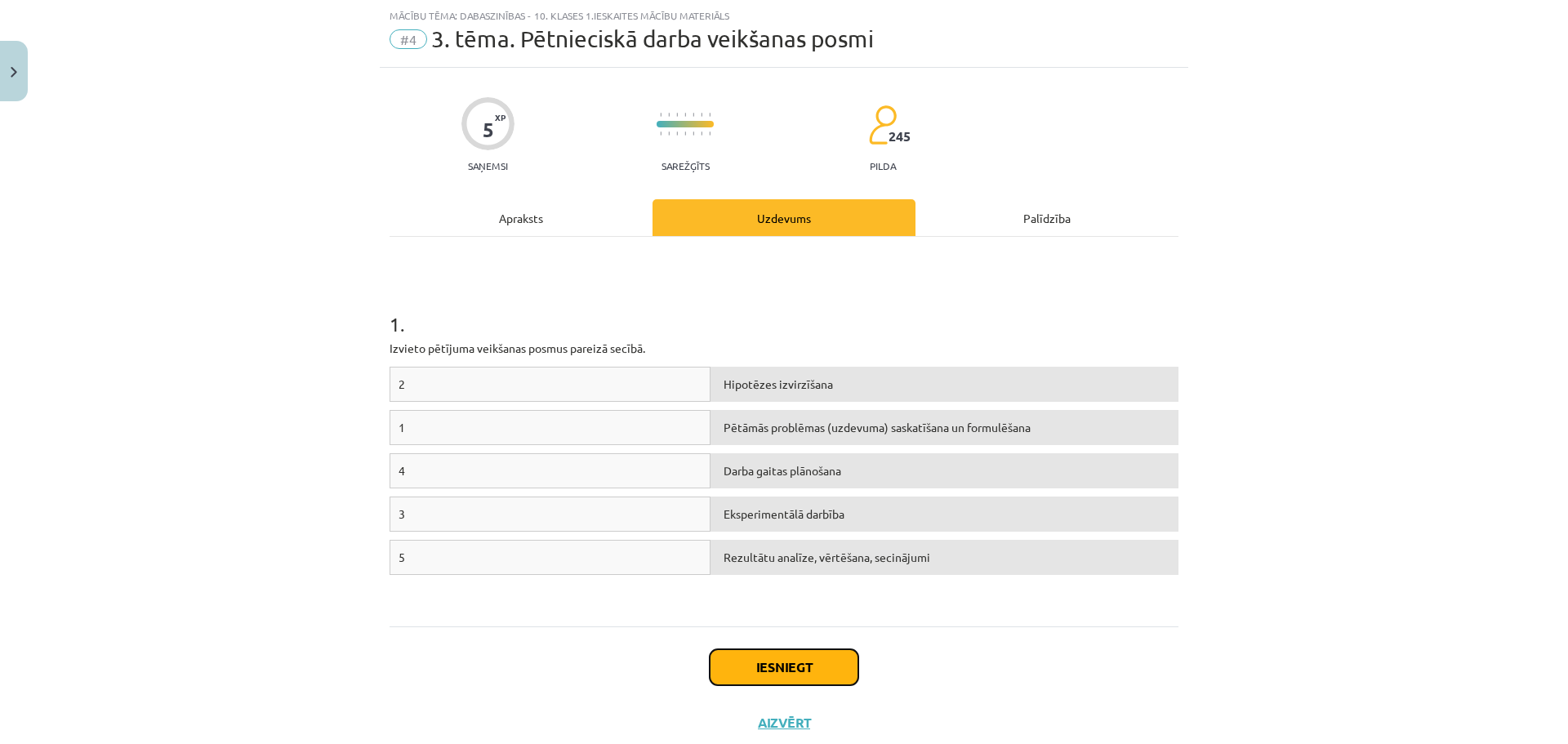
click button "Iesniegt"
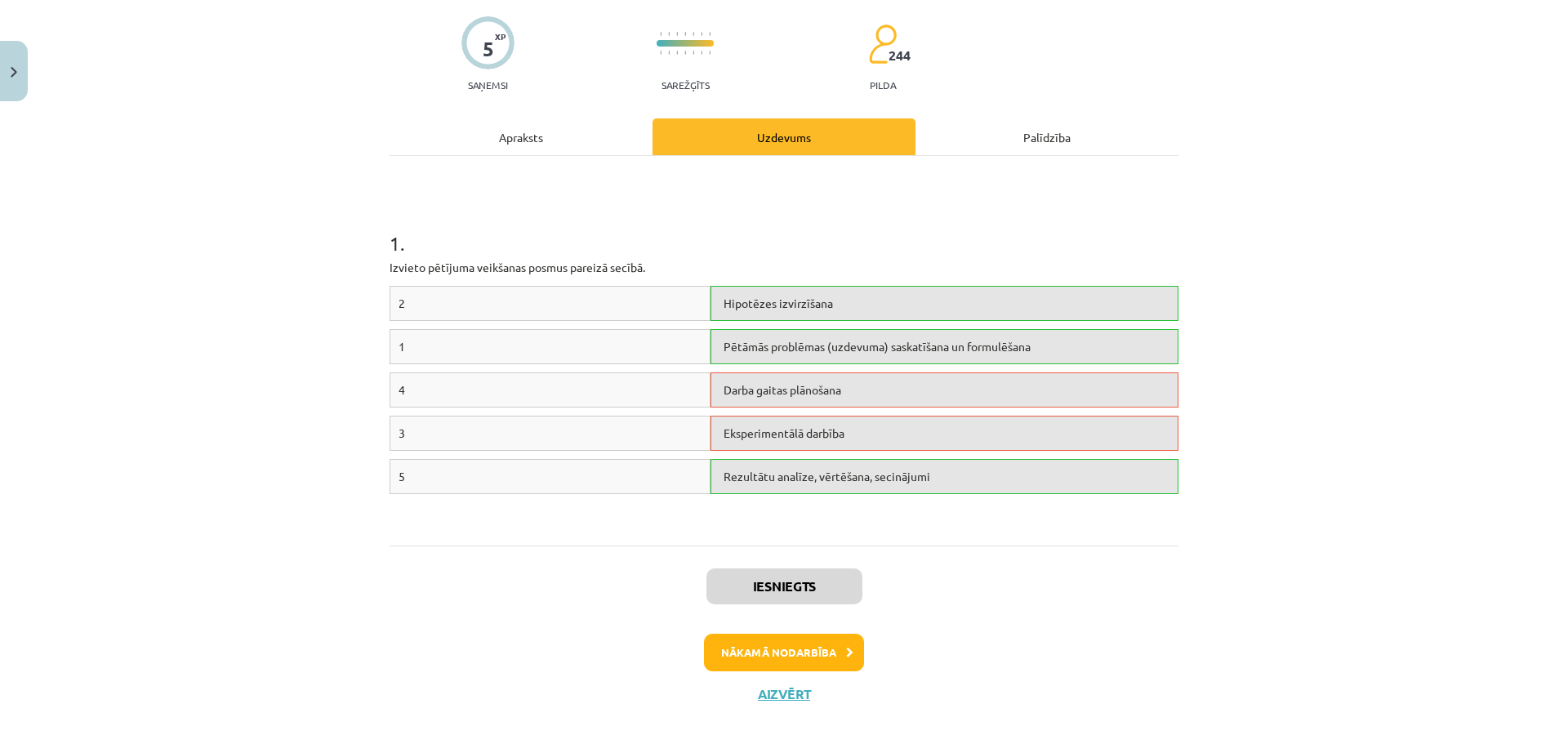
scroll to position [140, 0]
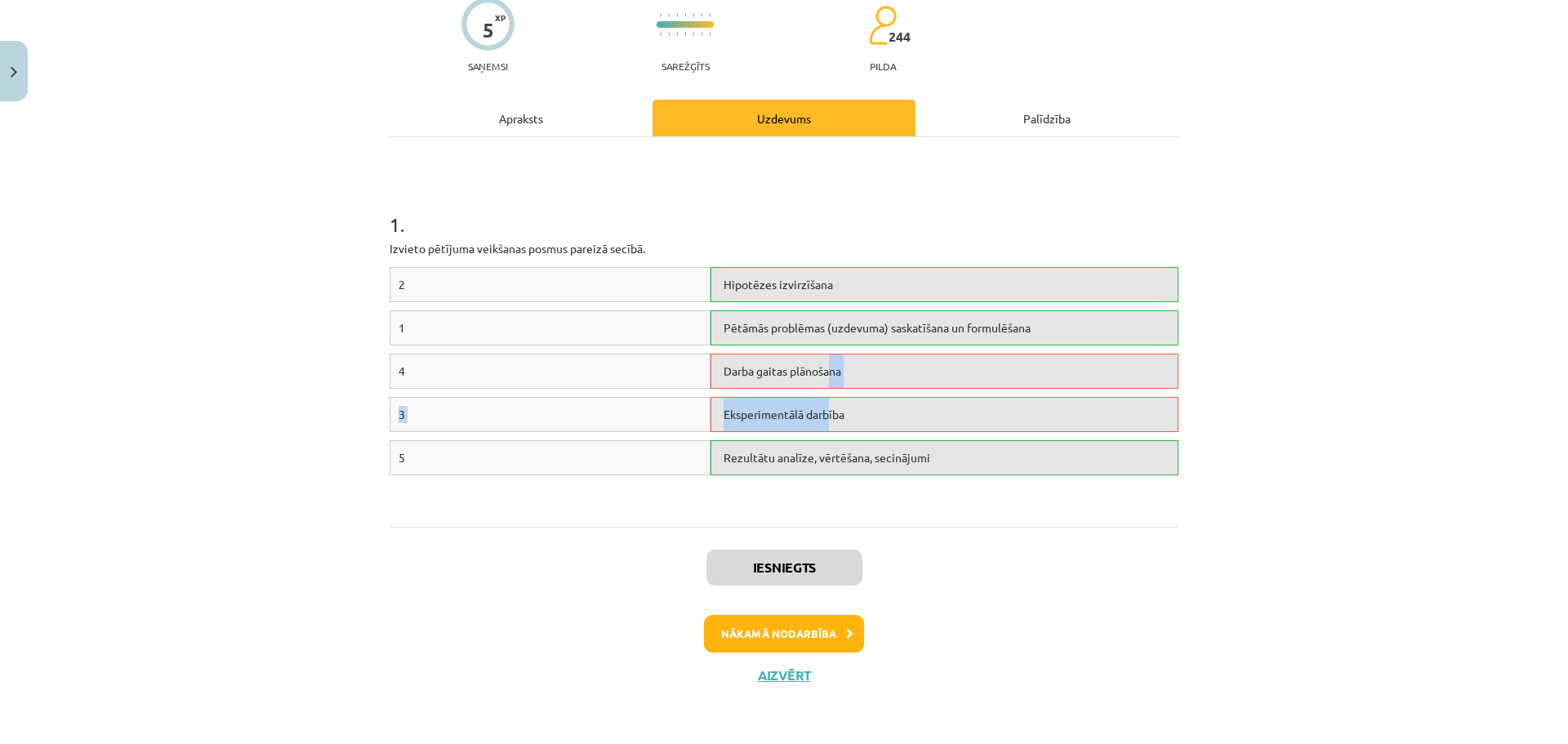
drag, startPoint x: 822, startPoint y: 414, endPoint x: 827, endPoint y: 386, distance: 28.4
click div "2 Hipotēzes izvirzīšana 1 Pētāmās problēmas (uzdevuma) saskatīšana un formulēša…"
click div "Eksperimentālā darbība"
click button "Nākamā nodarbība"
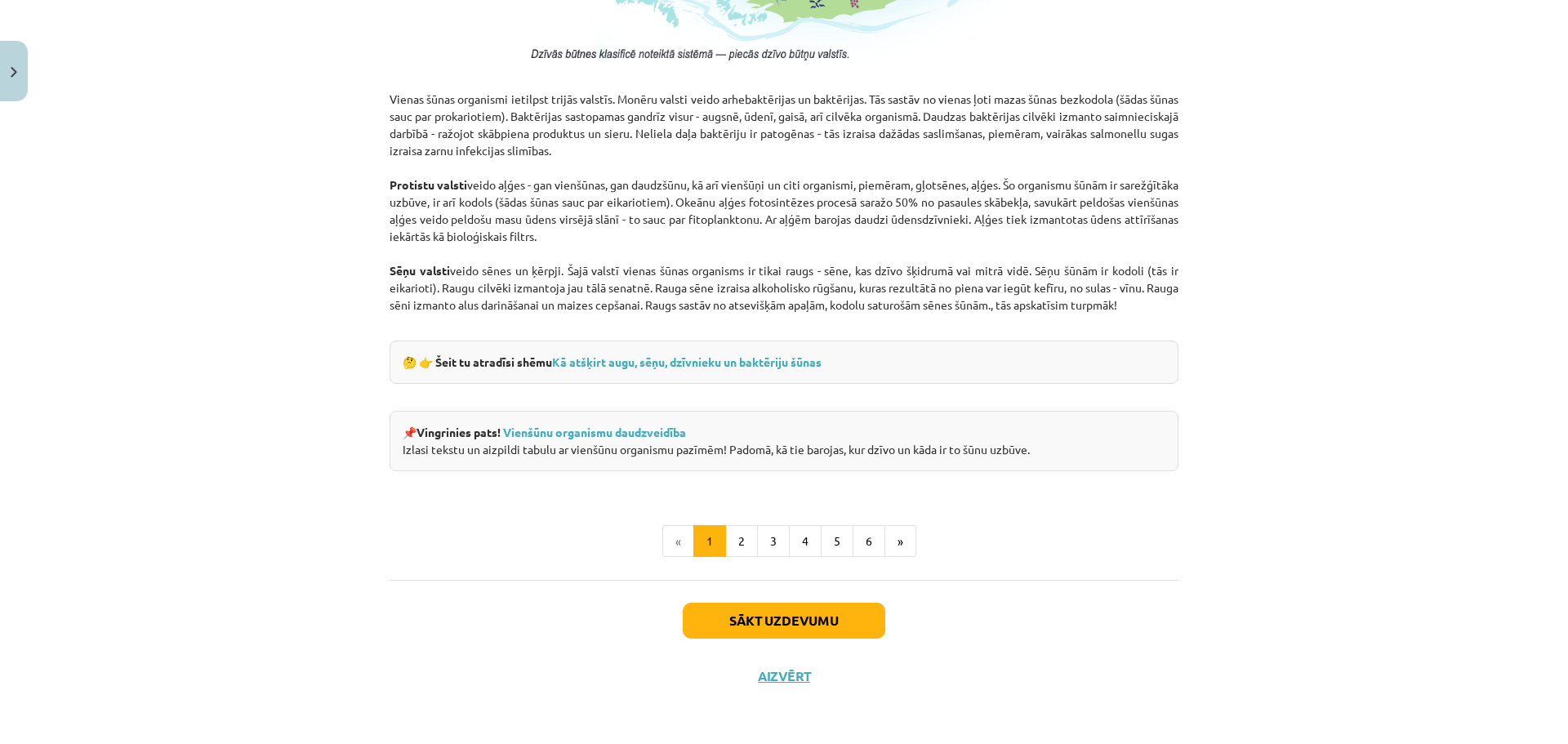
scroll to position [1388, 0]
click button "2"
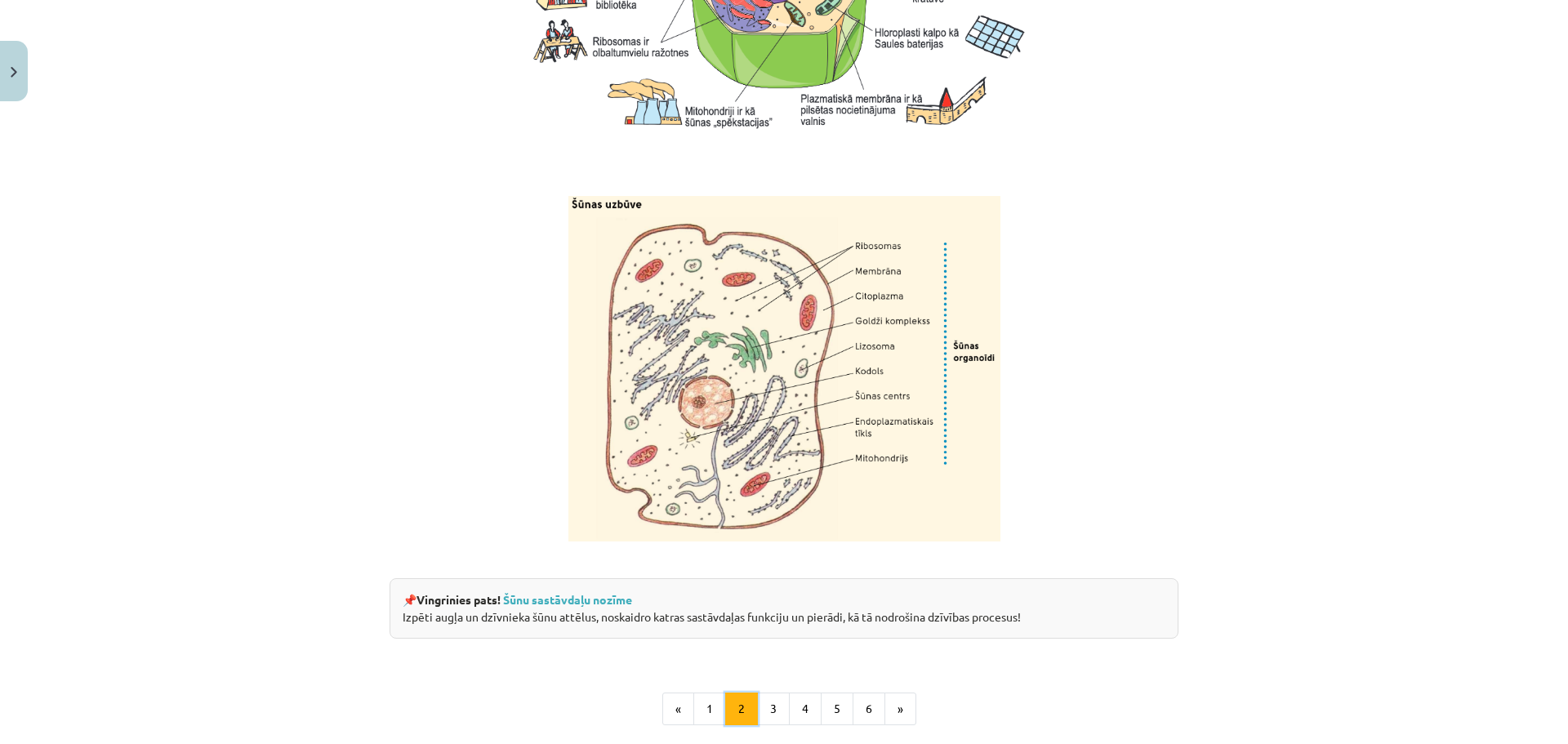
scroll to position [1902, 0]
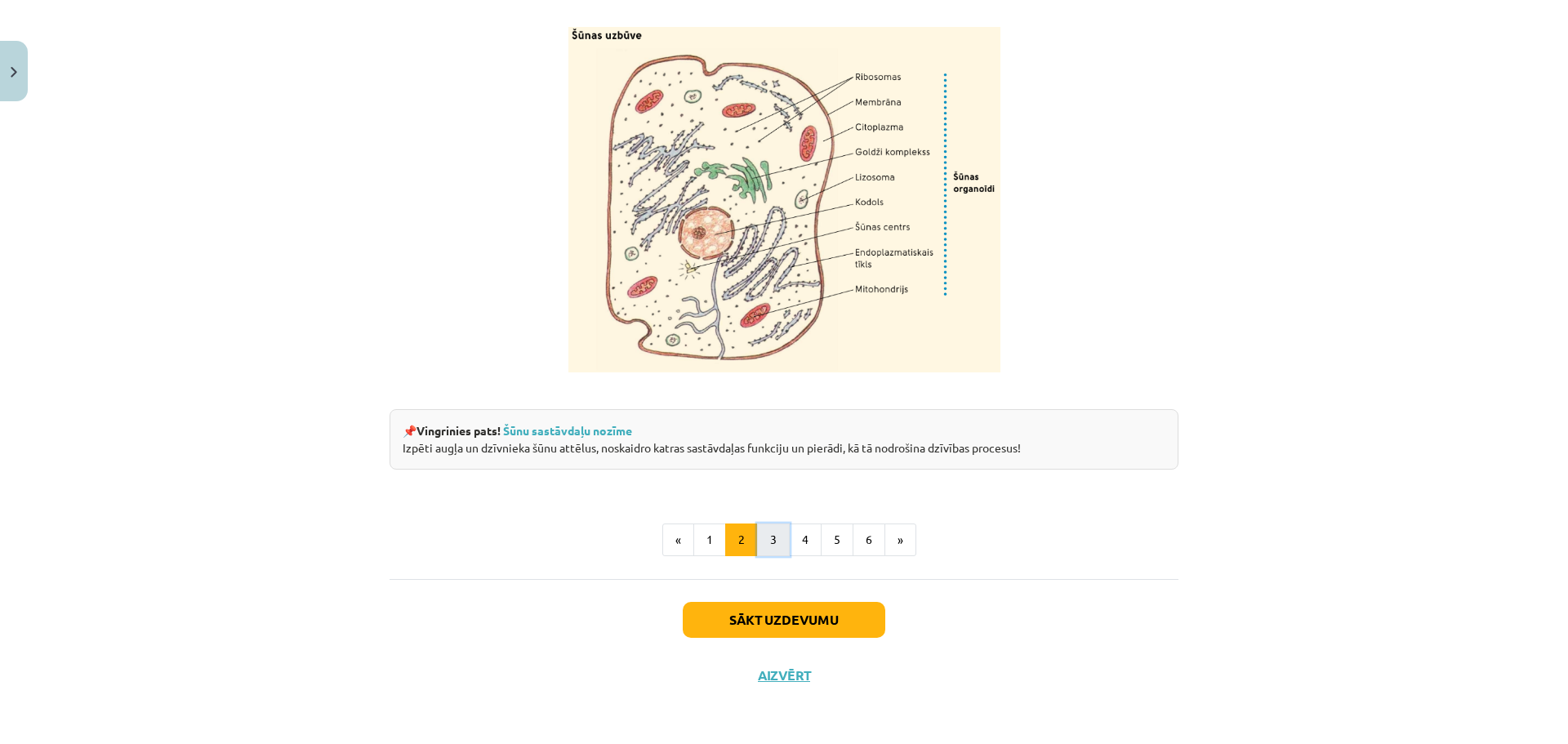
click button "3"
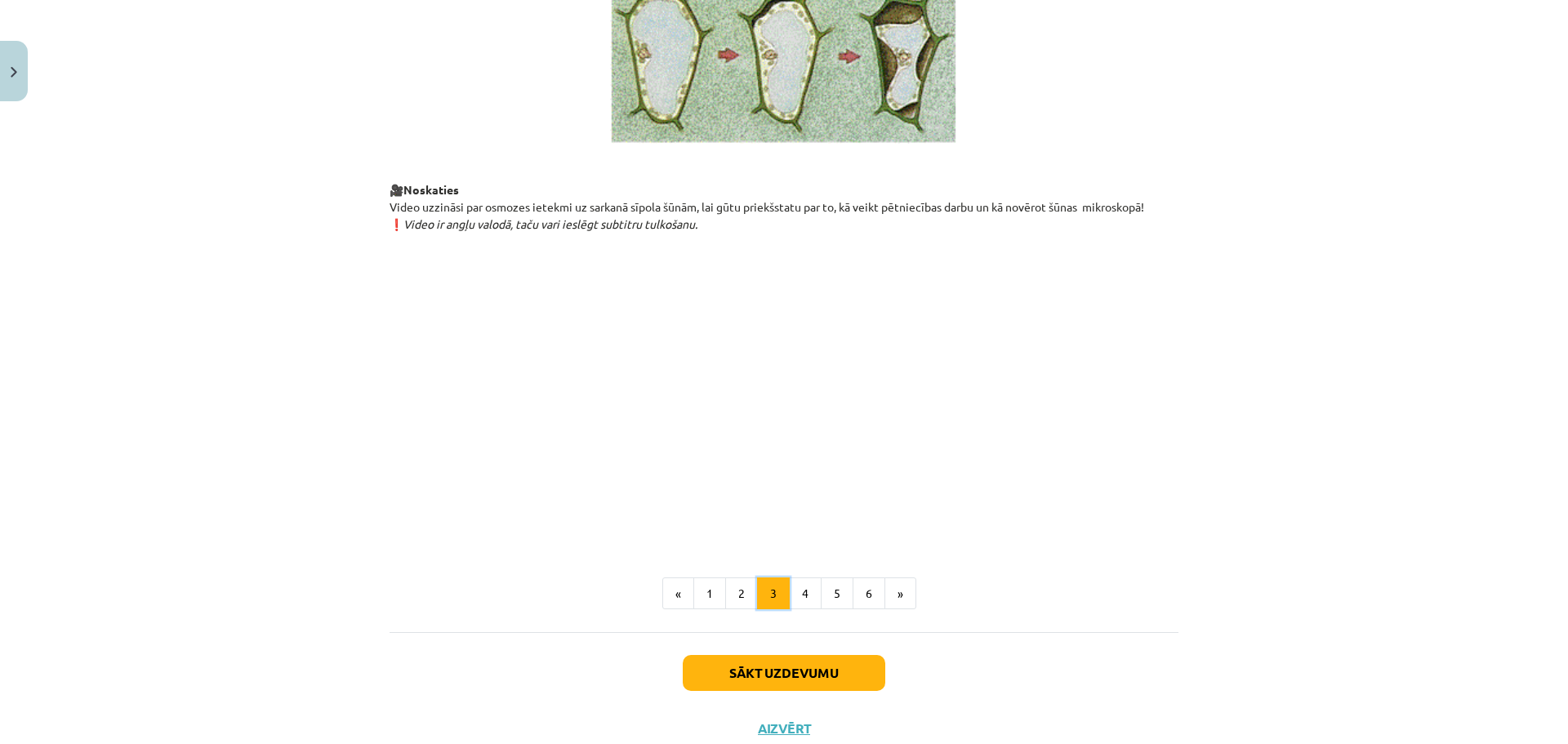
scroll to position [1767, 0]
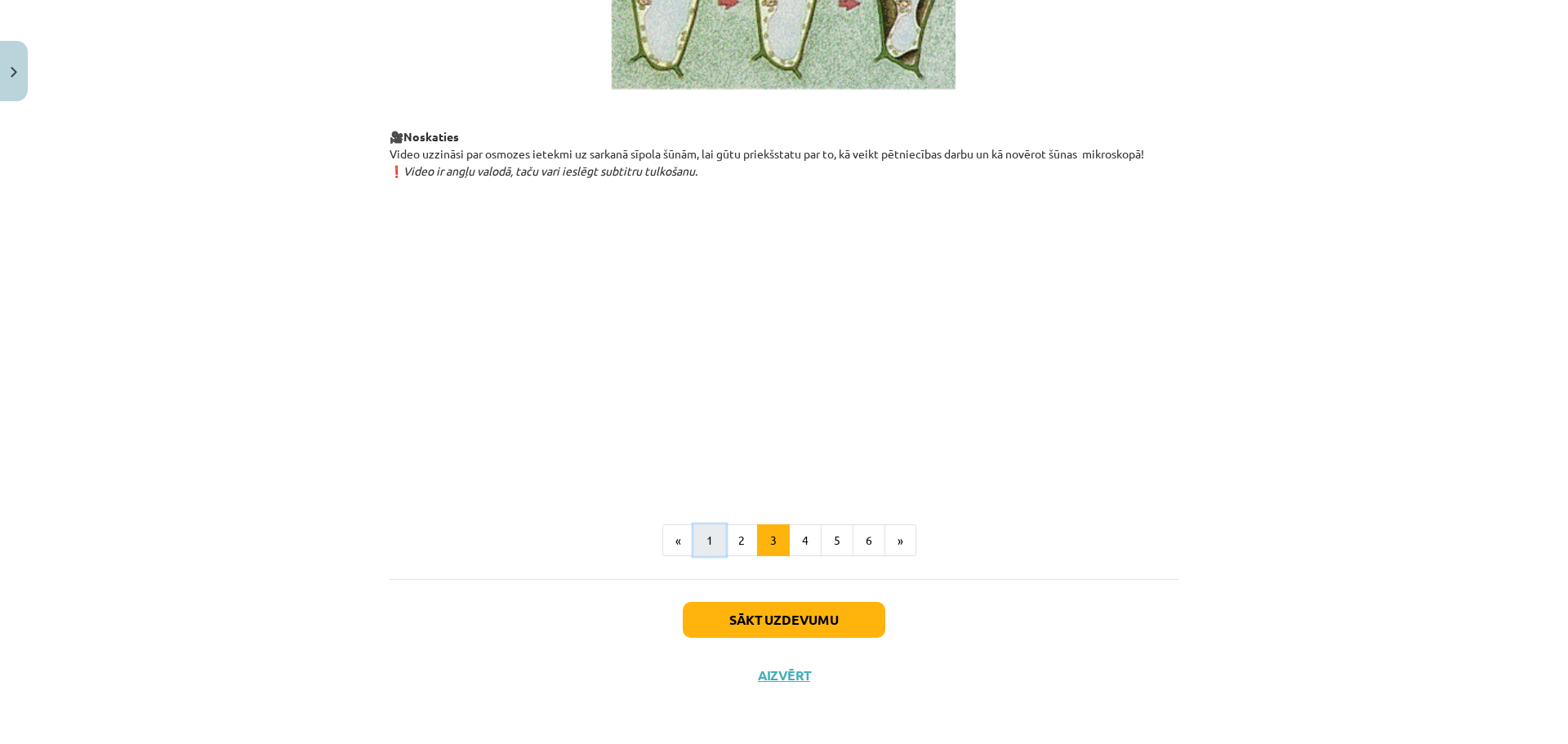
click button "1"
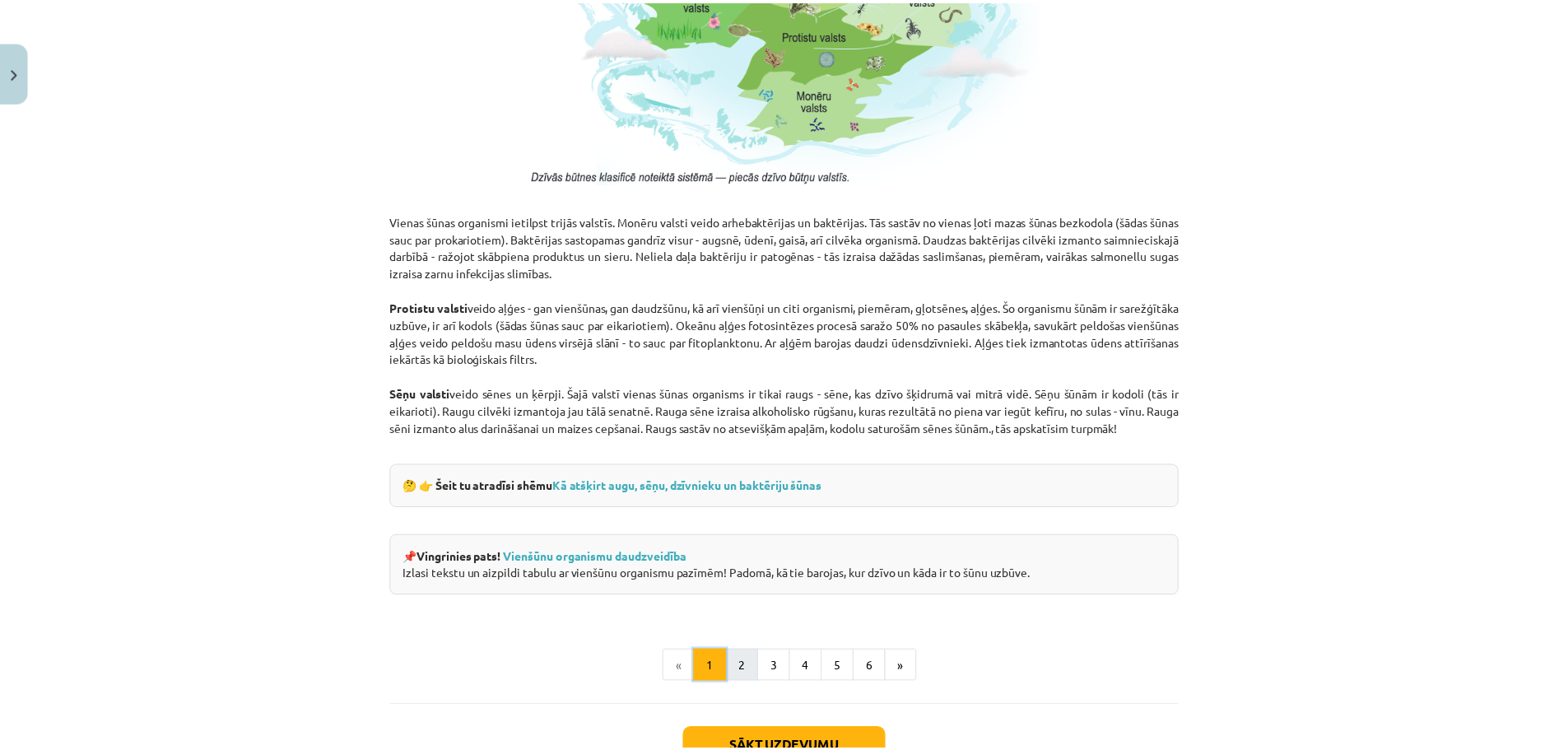
scroll to position [1400, 0]
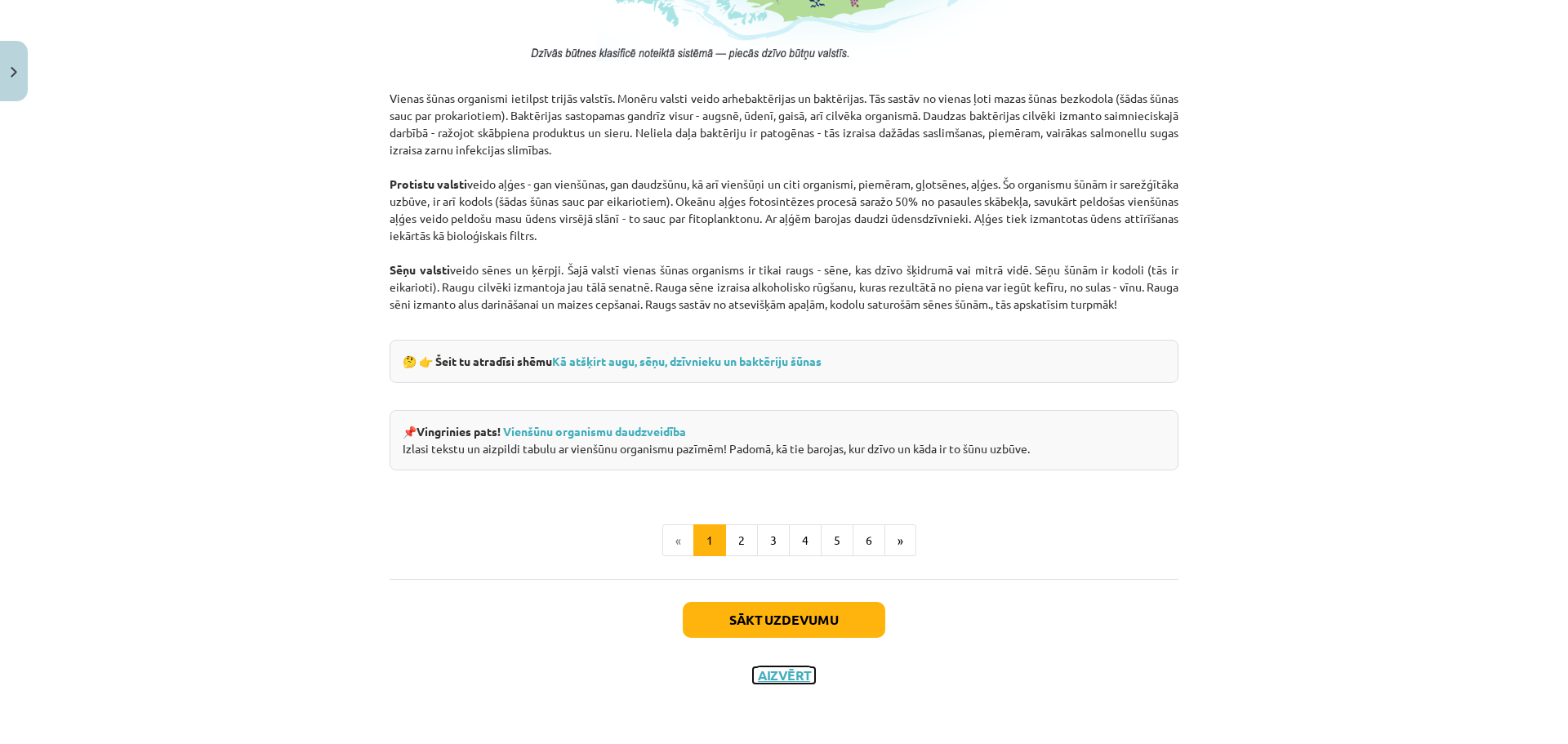
click button "Aizvērt"
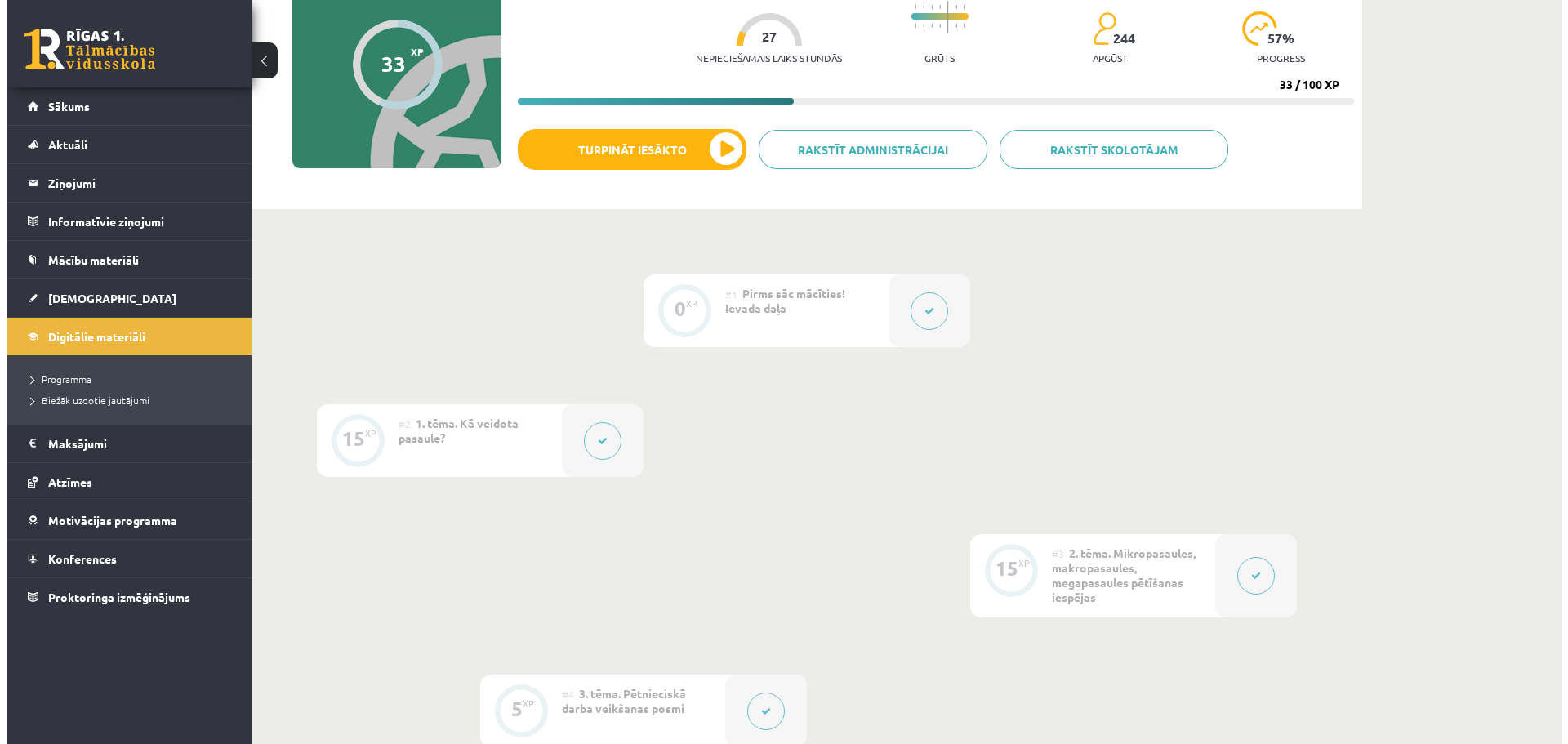
scroll to position [0, 0]
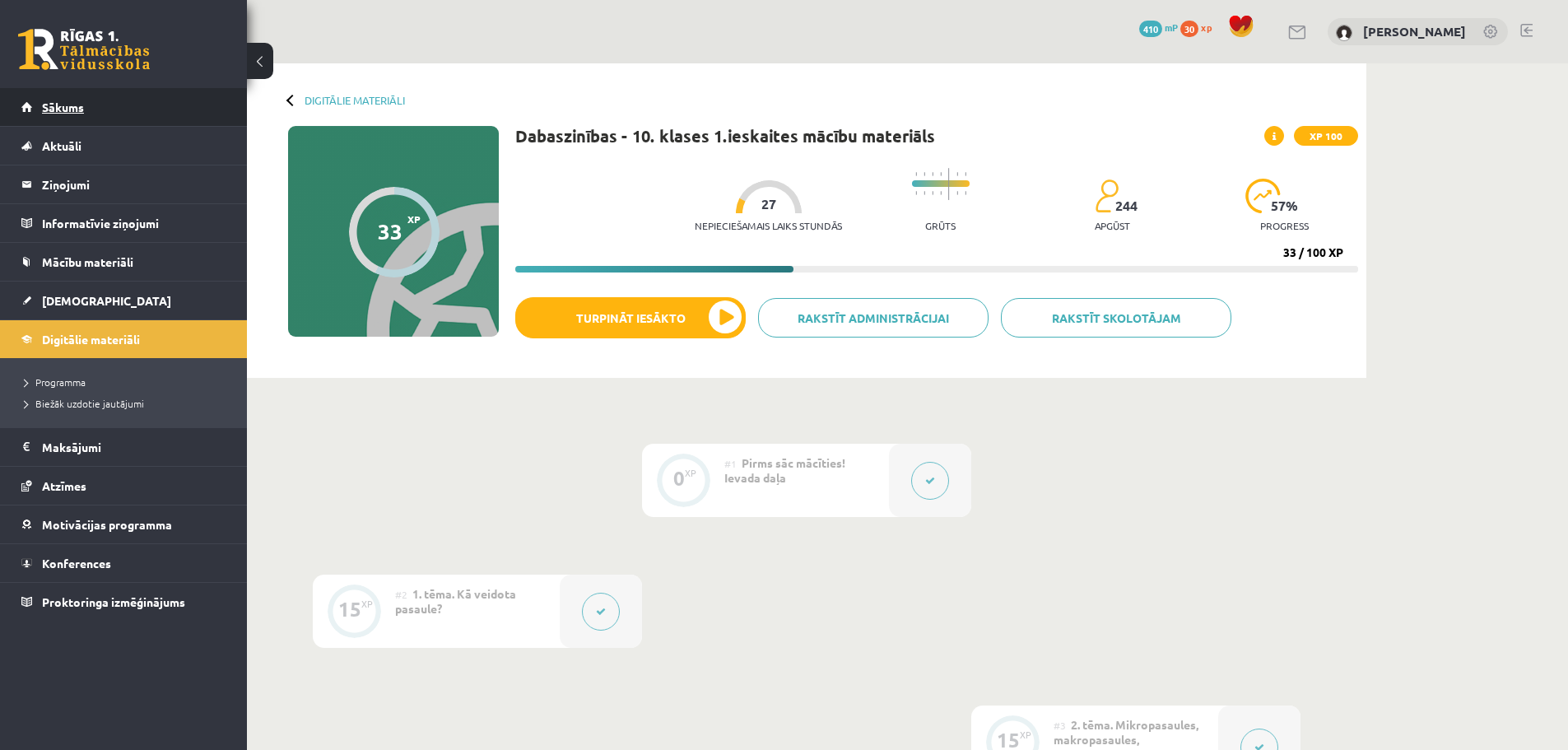
click span "Sākums"
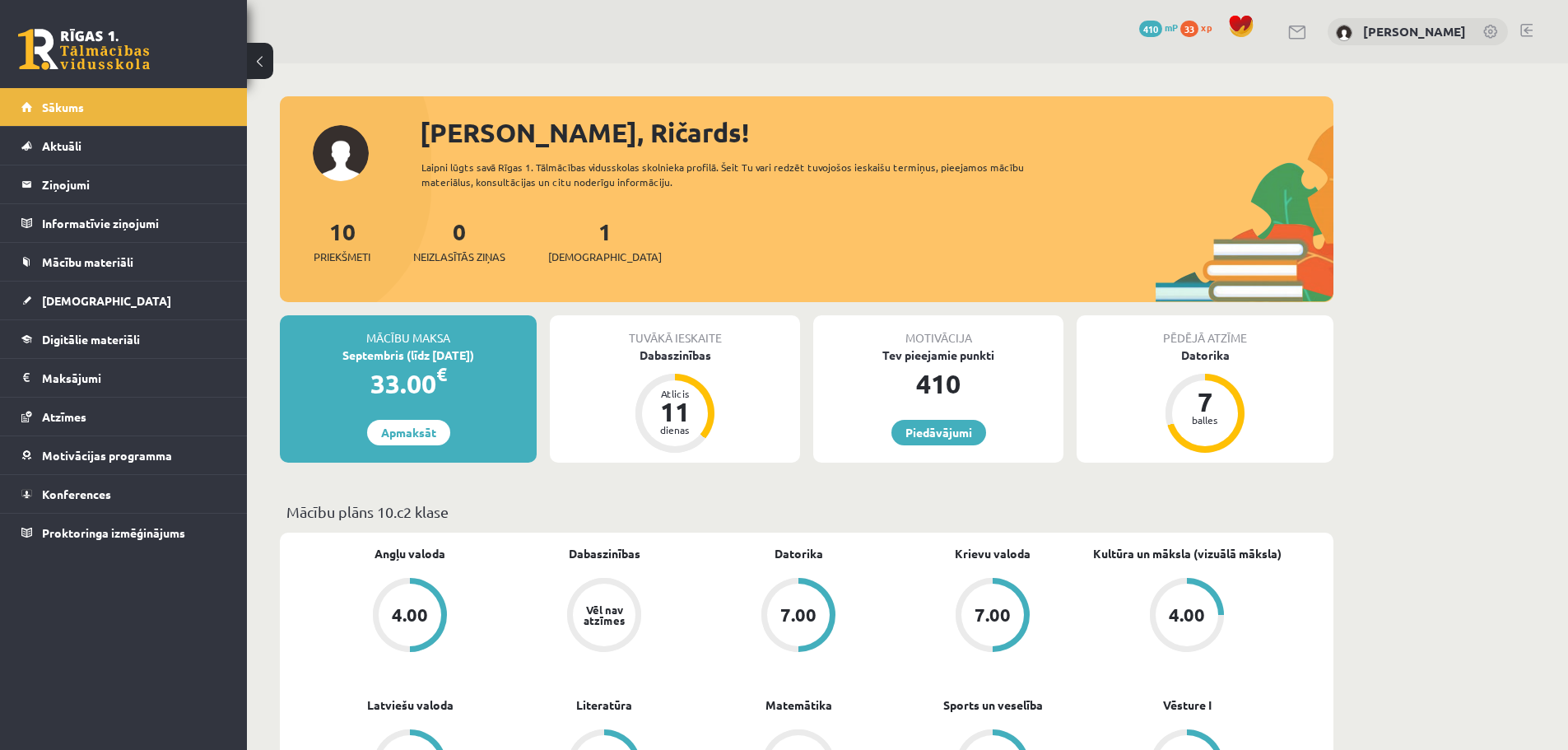
click at [1198, 30] on span "33" at bounding box center [1190, 29] width 18 height 17
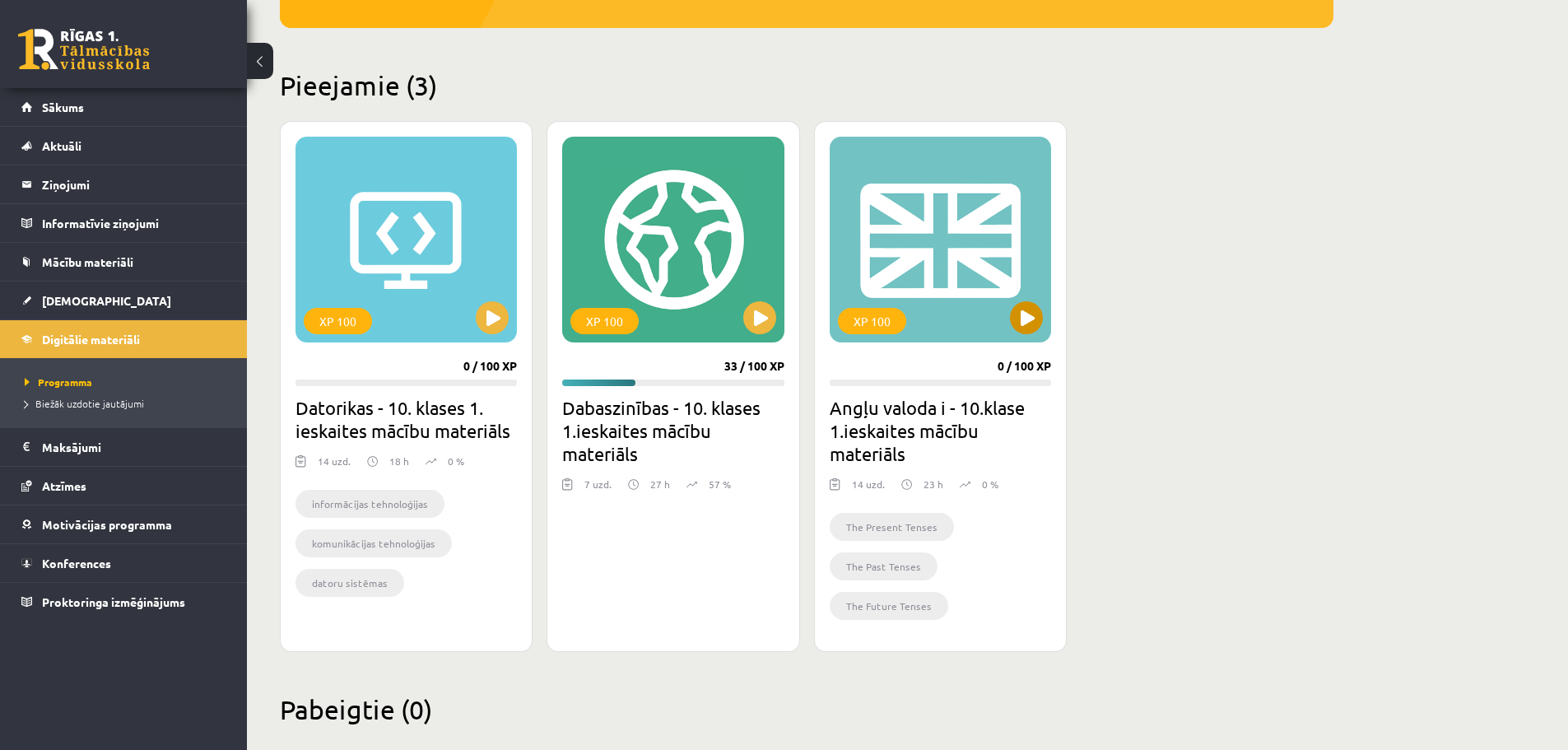
scroll to position [376, 0]
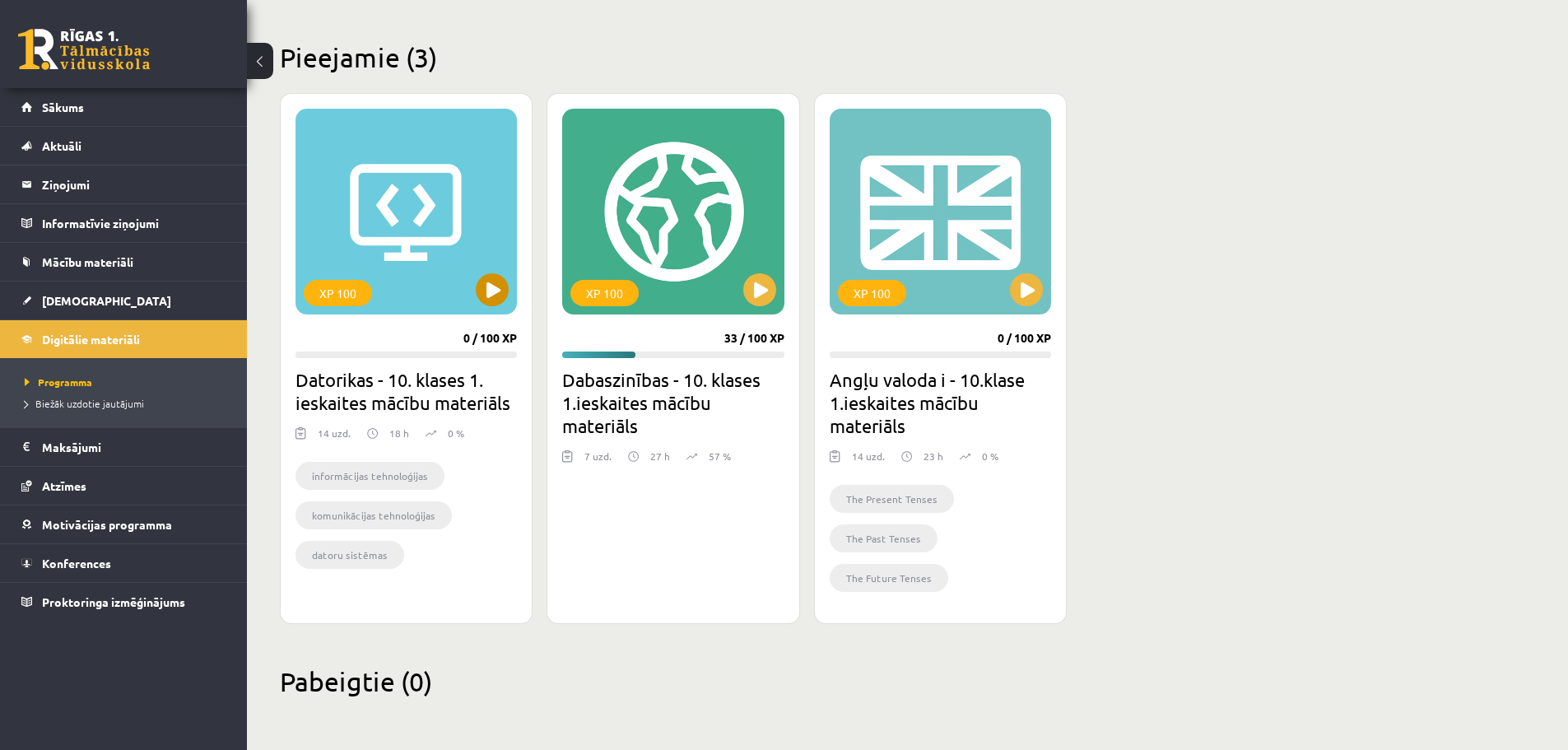
click at [415, 189] on div "XP 100" at bounding box center [406, 212] width 222 height 206
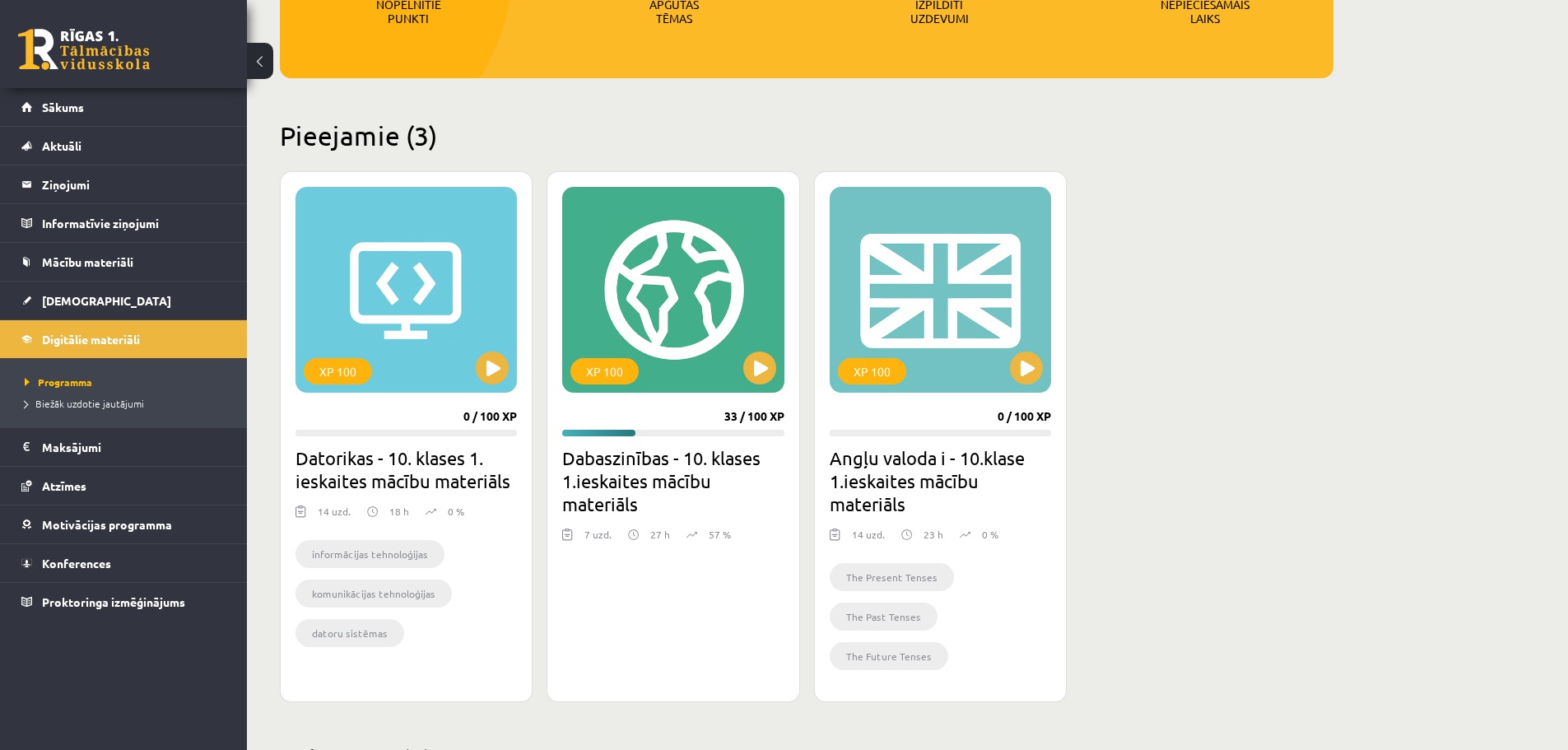
scroll to position [329, 0]
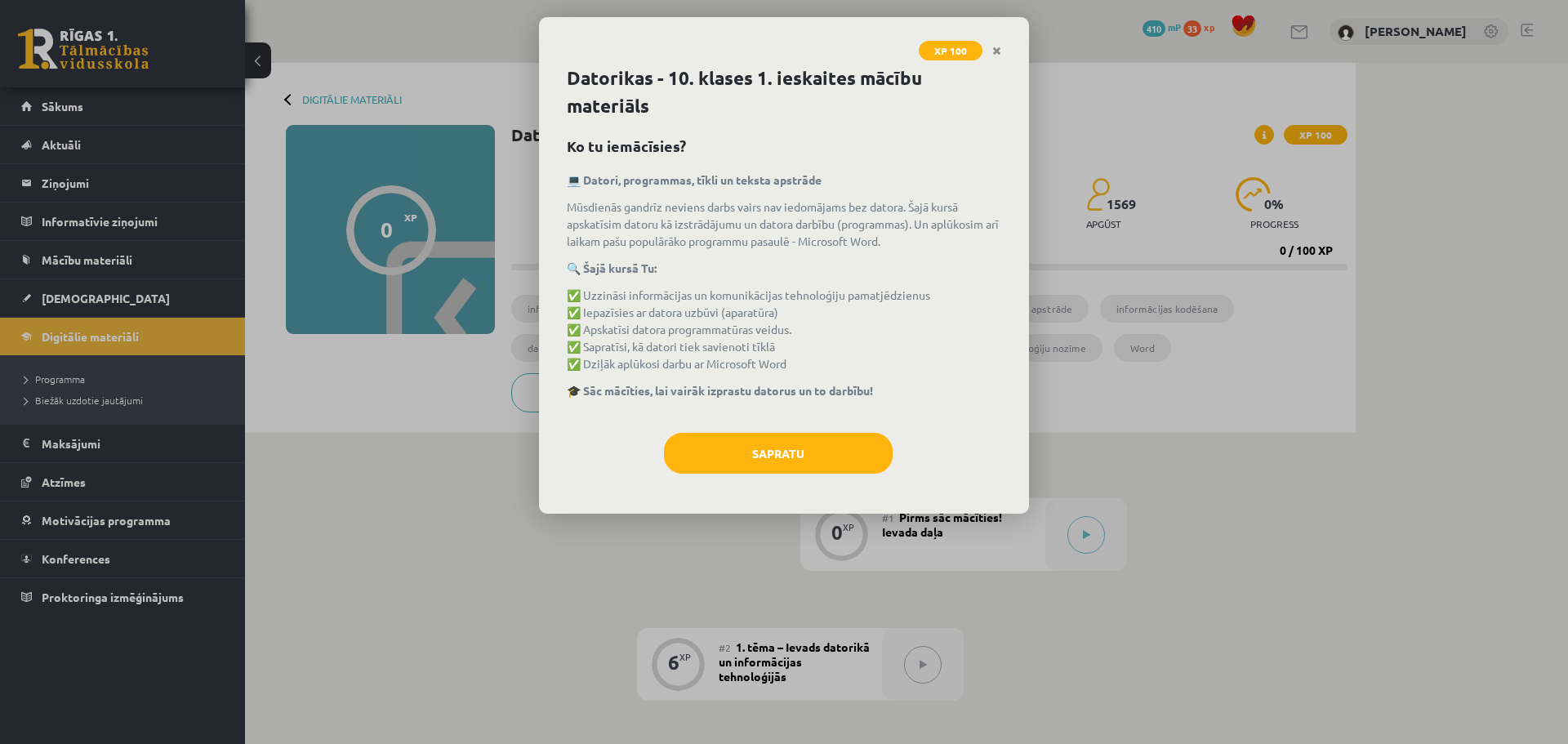
drag, startPoint x: 998, startPoint y: 54, endPoint x: 997, endPoint y: 71, distance: 17.0
click at [999, 54] on icon "Close" at bounding box center [997, 51] width 9 height 12
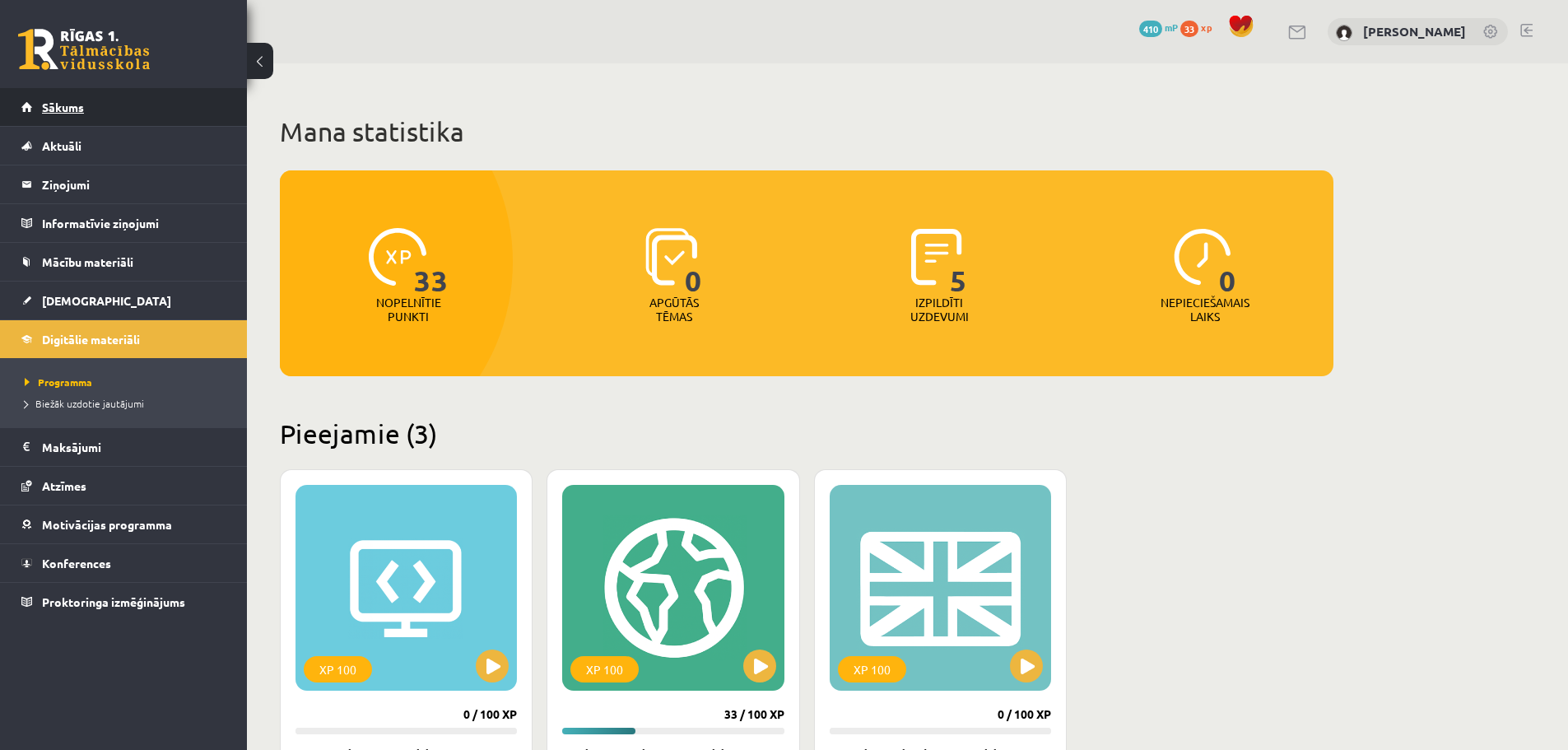
click at [79, 98] on link "Sākums" at bounding box center [124, 107] width 205 height 38
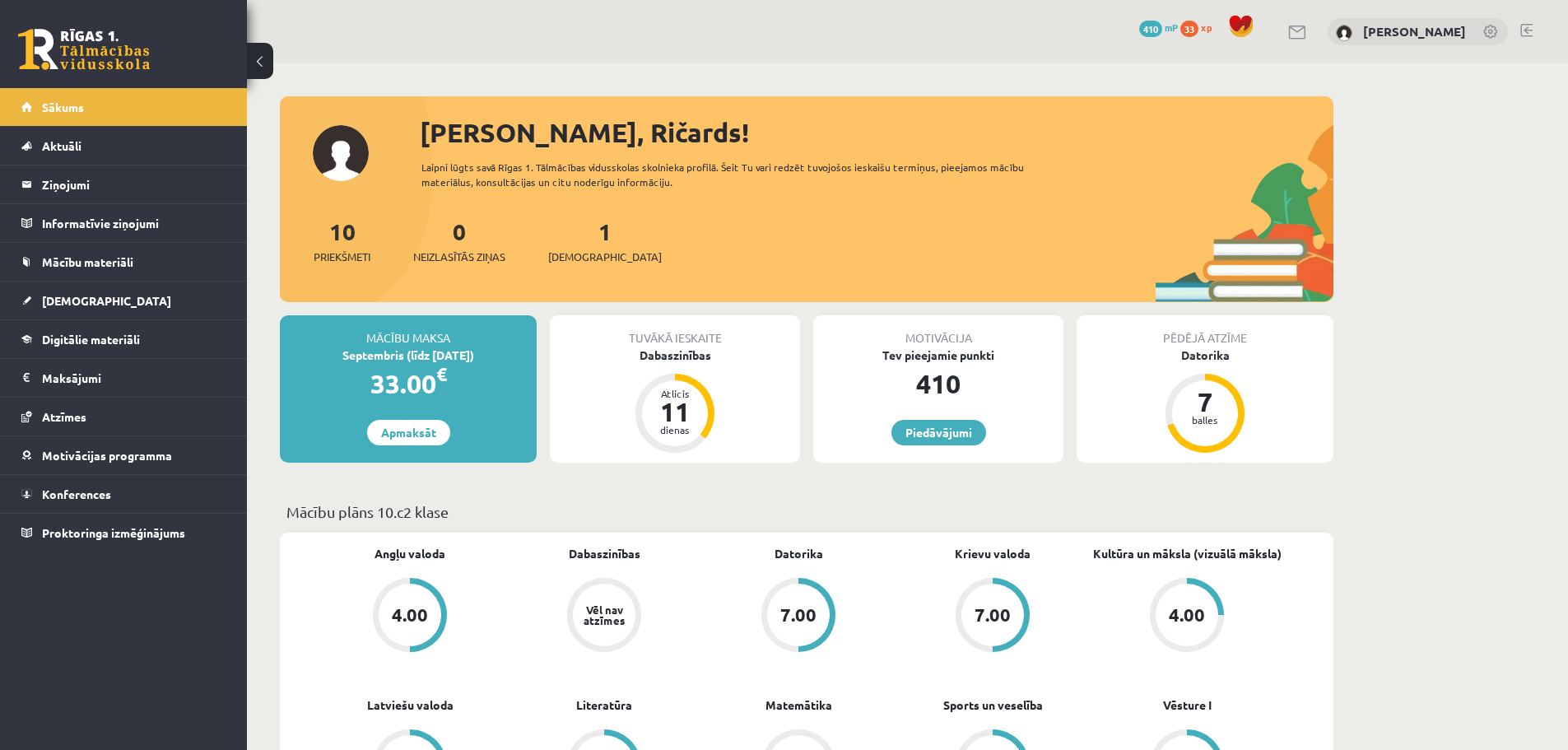
click at [574, 247] on div "1 Ieskaites" at bounding box center [605, 239] width 114 height 51
click at [577, 262] on span "[DEMOGRAPHIC_DATA]" at bounding box center [605, 257] width 114 height 17
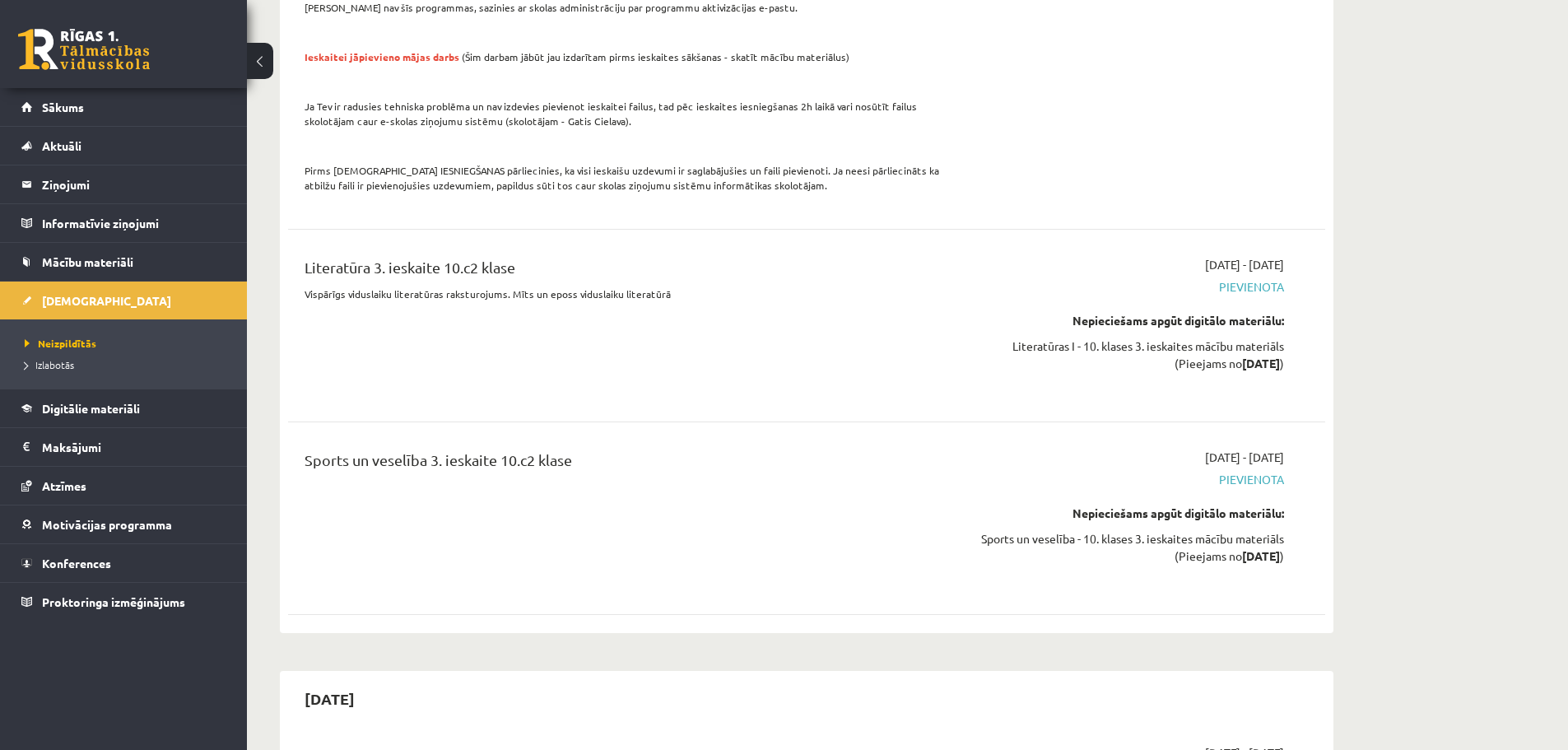
scroll to position [4115, 0]
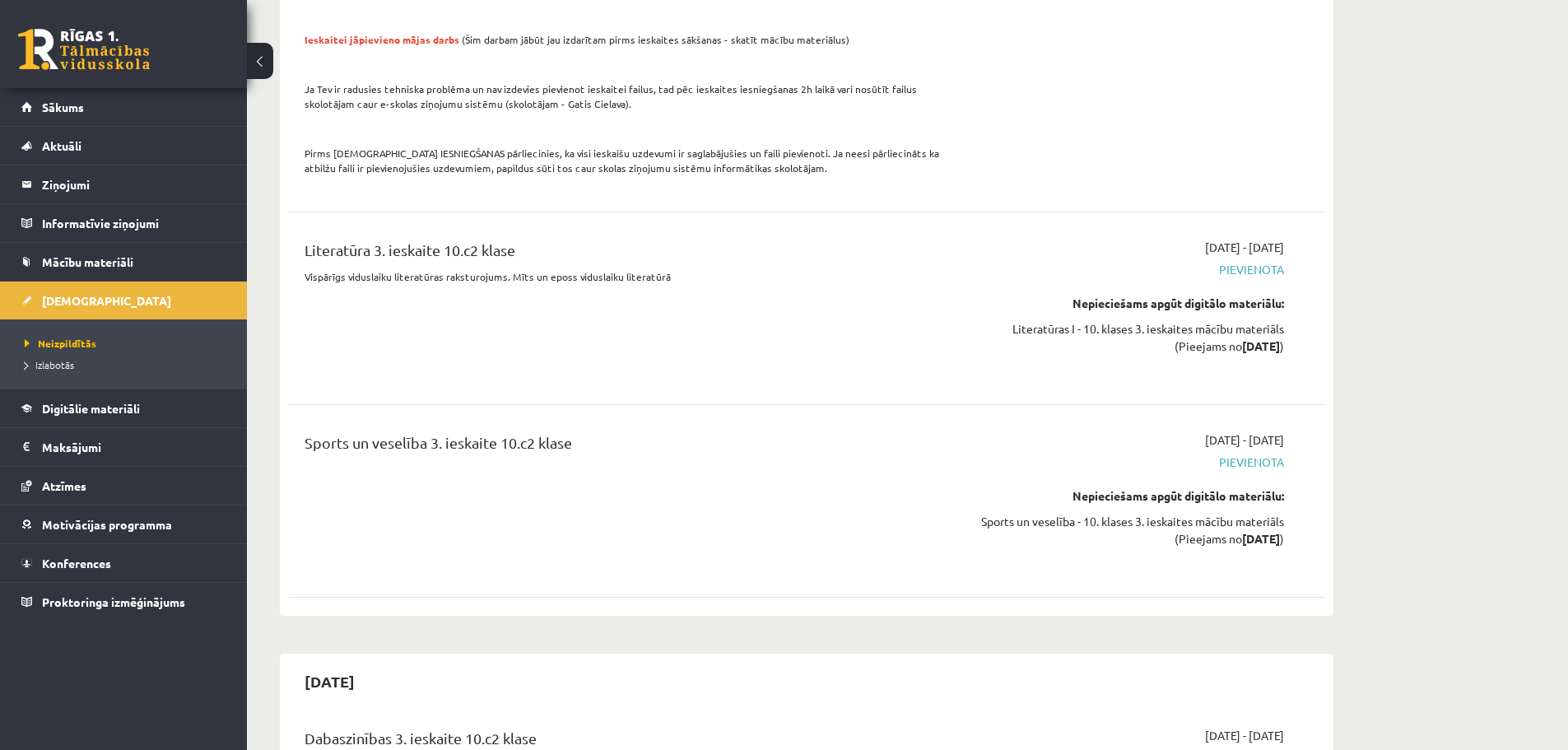
drag, startPoint x: 956, startPoint y: 315, endPoint x: 828, endPoint y: 379, distance: 143.1
click at [828, 431] on div "Sports un veselība 3. ieskaite 10.c2 klase" at bounding box center [627, 500] width 669 height 139
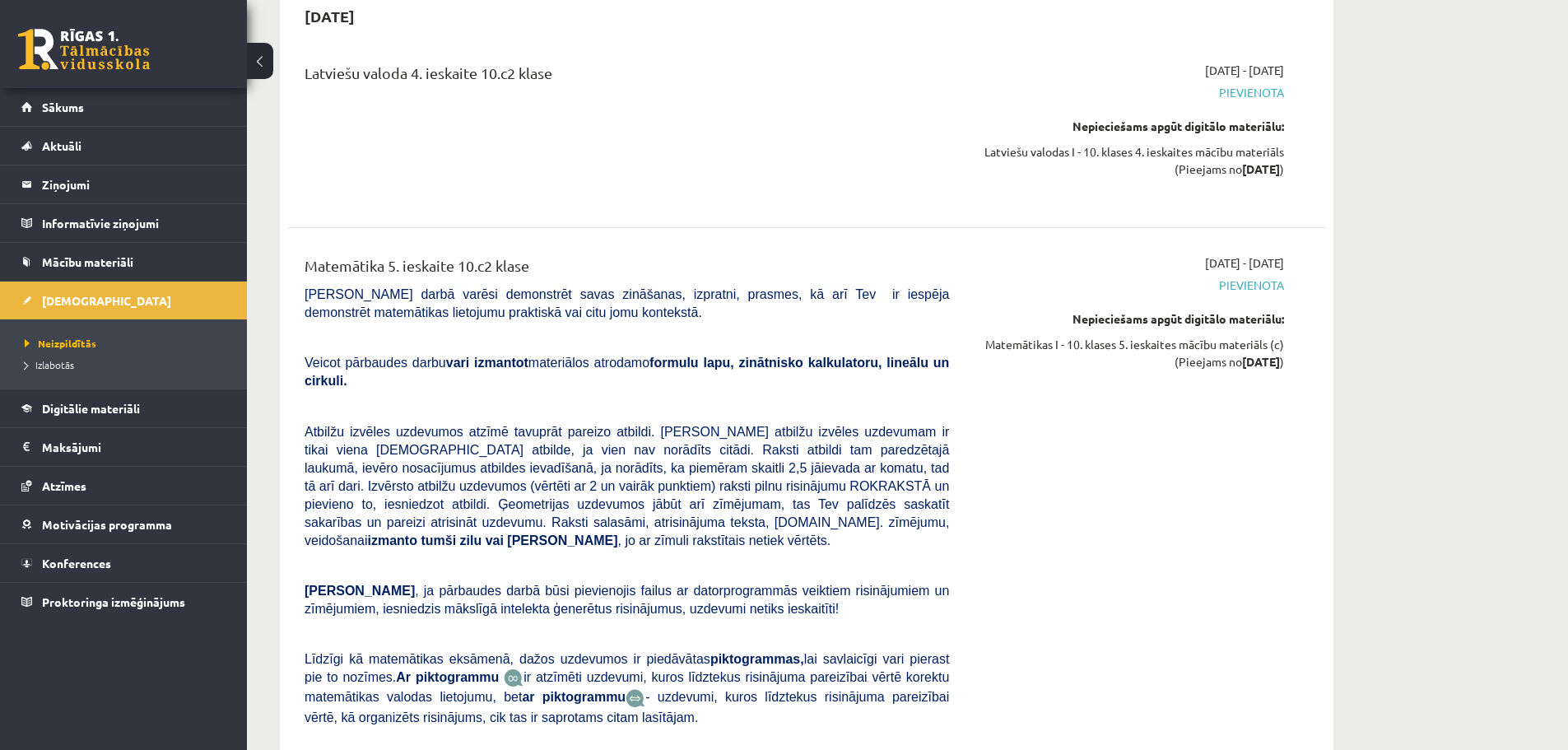
scroll to position [7544, 0]
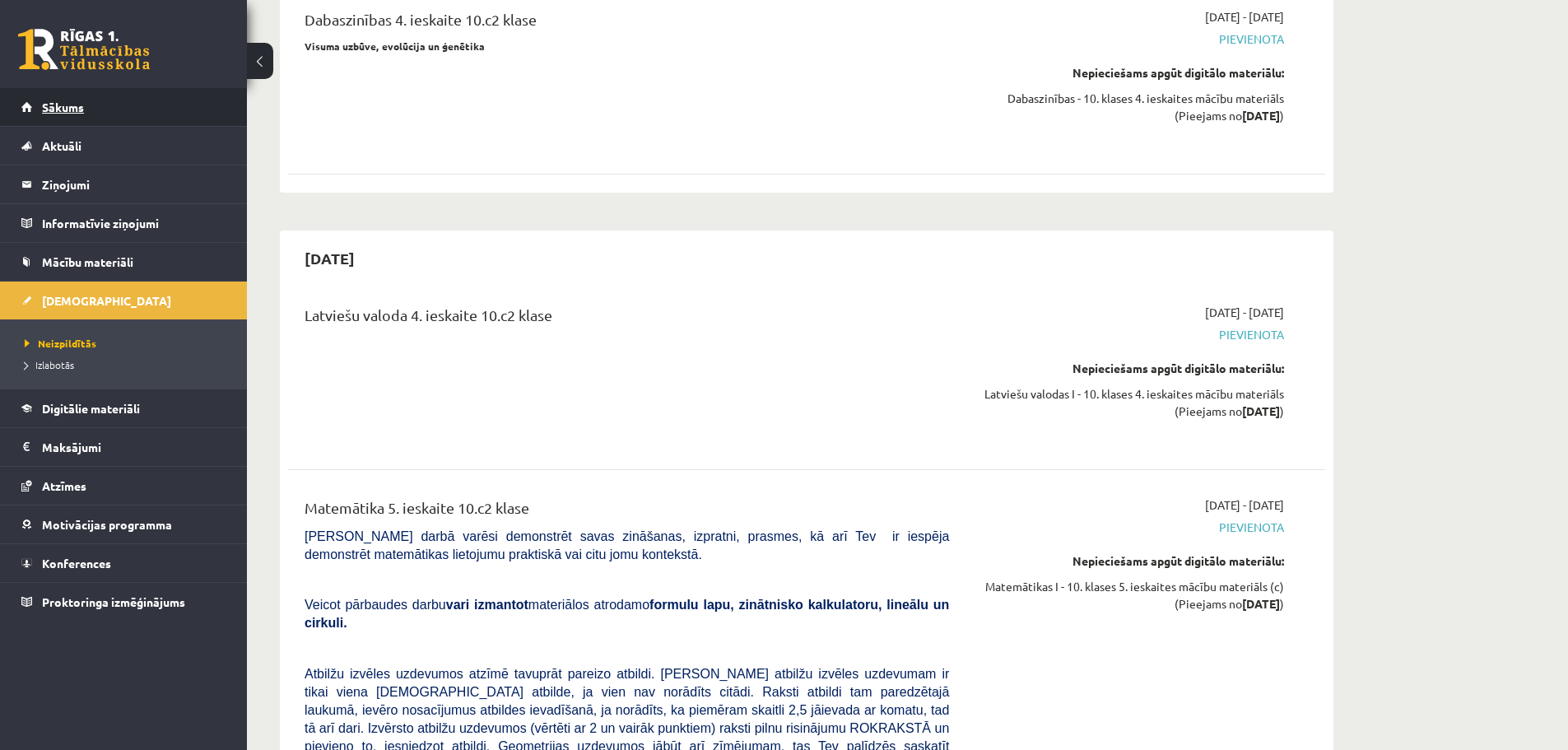
click at [133, 109] on link "Sākums" at bounding box center [124, 107] width 205 height 38
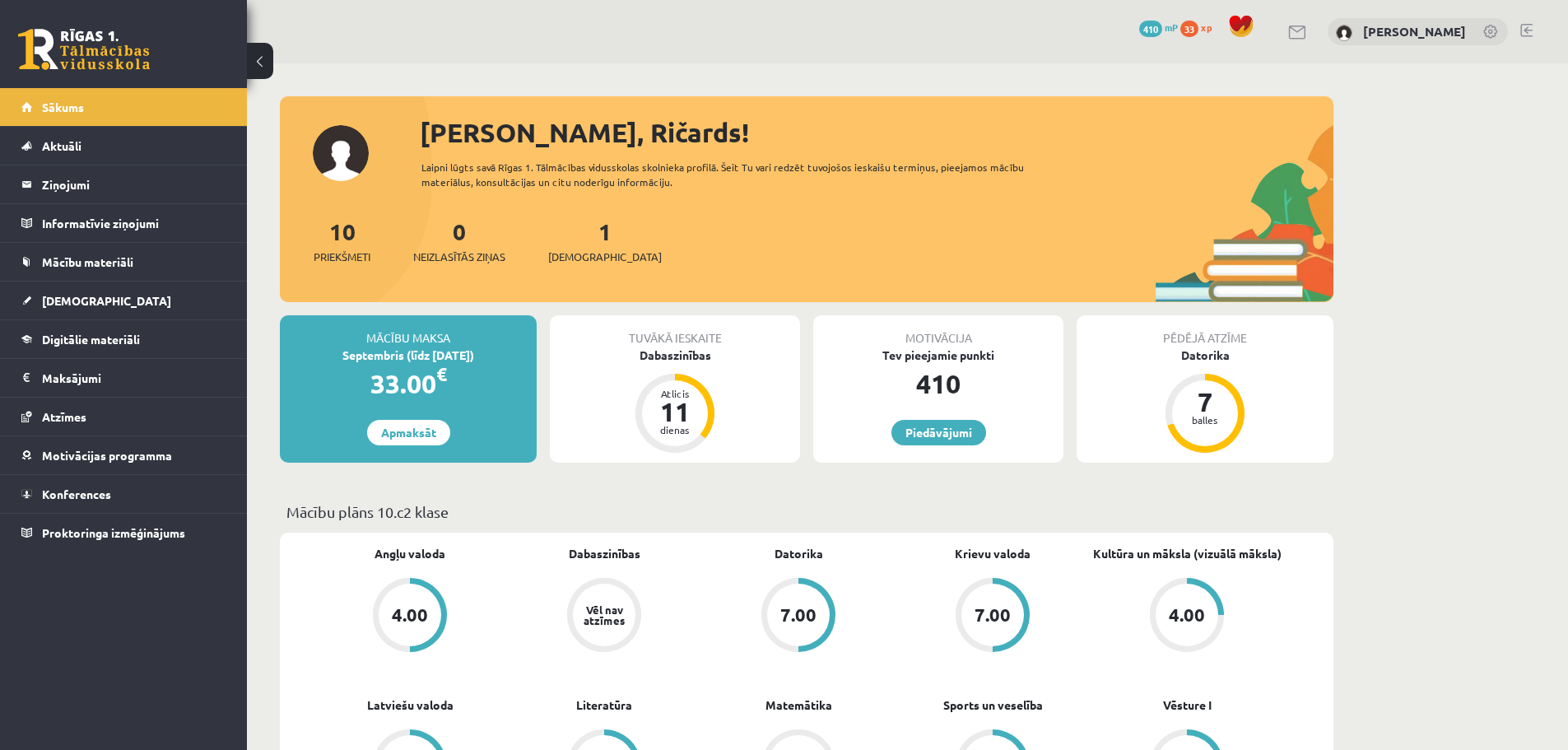
click at [1529, 32] on link at bounding box center [1526, 31] width 12 height 13
